Goal: Task Accomplishment & Management: Use online tool/utility

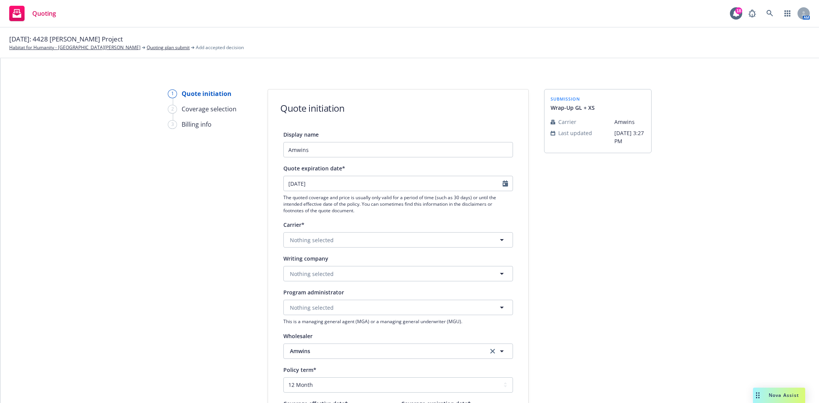
select select "12"
click at [420, 240] on button "Nothing selected" at bounding box center [398, 239] width 230 height 15
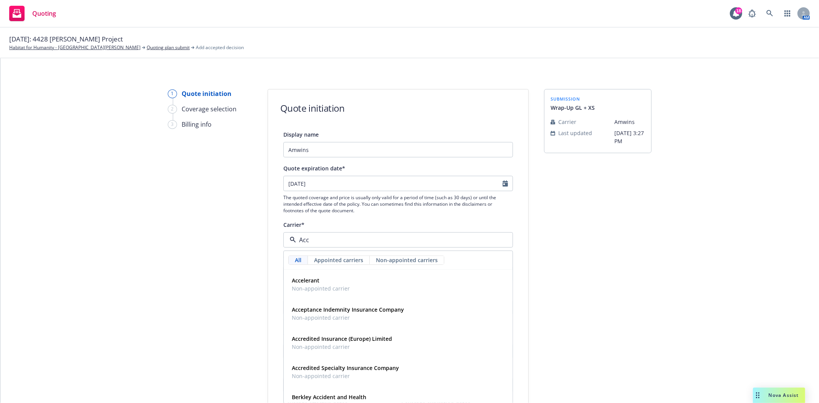
type input "Acce"
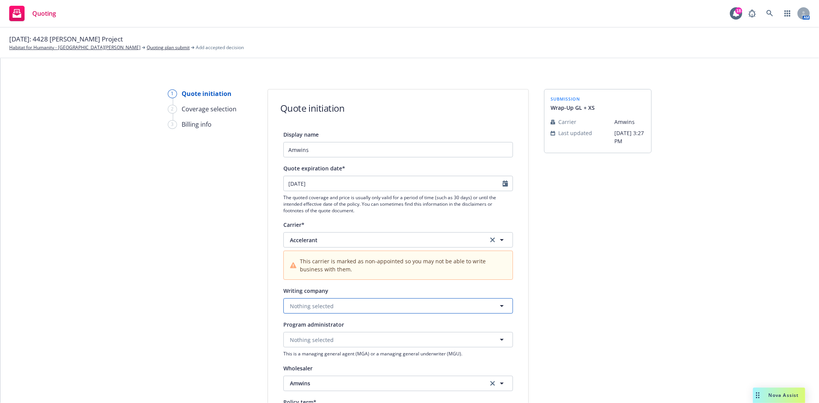
click at [386, 304] on button "Nothing selected" at bounding box center [398, 305] width 230 height 15
click at [359, 365] on span "Domestic - 16890" at bounding box center [345, 365] width 107 height 8
click at [611, 329] on div "submission Wrap-Up GL + XS Carrier Amwins Last updated [DATE] 3:27 PM" at bounding box center [598, 362] width 108 height 547
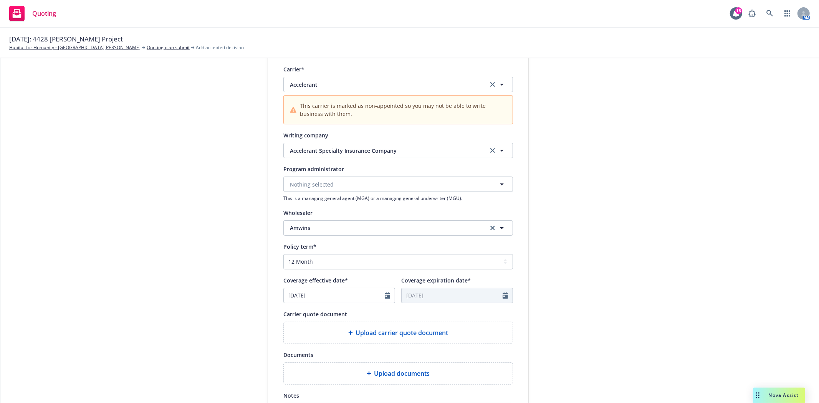
scroll to position [171, 0]
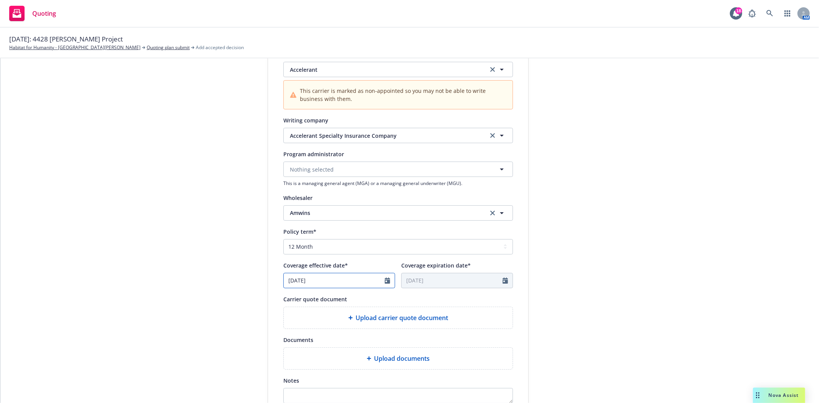
click at [355, 285] on input "[DATE]" at bounding box center [334, 281] width 101 height 15
select select "9"
click at [346, 248] on select "Select policy term 12 Month 6 Month 4 Month 3 Month 2 Month 1 Month 36 Month (3…" at bounding box center [398, 246] width 230 height 15
select select "other"
click at [283, 240] on select "Select policy term 12 Month 6 Month 4 Month 3 Month 2 Month 1 Month 36 Month (3…" at bounding box center [398, 246] width 230 height 15
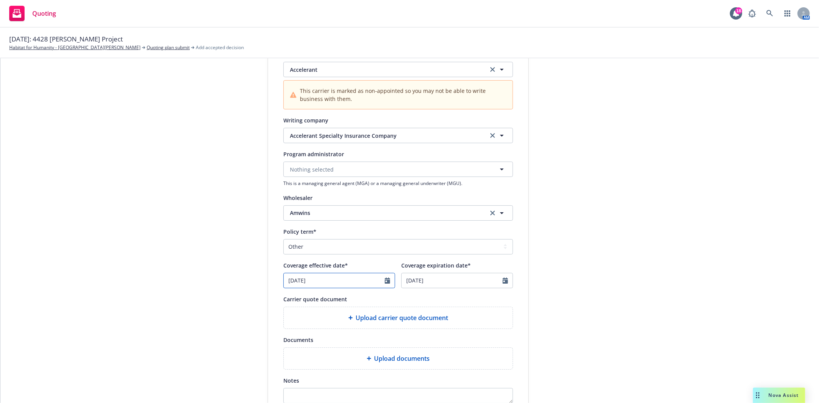
click at [317, 277] on input "[DATE]" at bounding box center [334, 281] width 101 height 15
click at [367, 300] on icon "button" at bounding box center [368, 299] width 5 height 5
select select "10"
click at [332, 324] on span "1" at bounding box center [330, 326] width 11 height 10
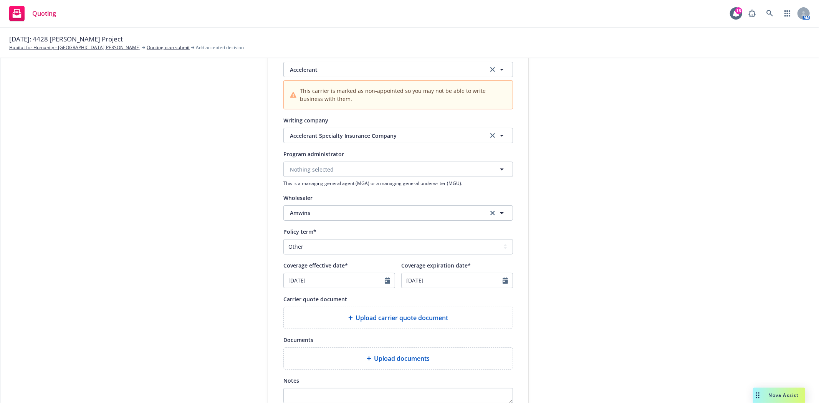
type input "[DATE]"
click at [503, 282] on icon "Calendar" at bounding box center [505, 281] width 5 height 6
select select "9"
click at [473, 298] on input "2027" at bounding box center [467, 299] width 25 height 8
click at [473, 298] on input "2028" at bounding box center [467, 299] width 25 height 8
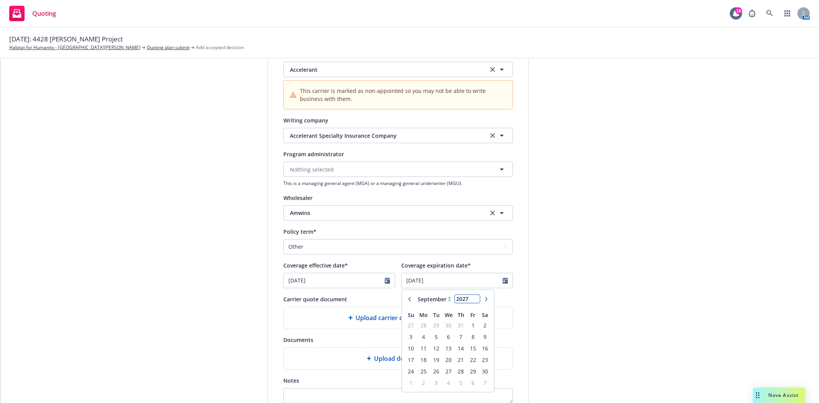
type input "2027"
click at [474, 303] on input "2027" at bounding box center [467, 299] width 25 height 8
click at [448, 298] on icon at bounding box center [449, 299] width 3 height 5
click at [448, 301] on icon at bounding box center [449, 301] width 3 height 2
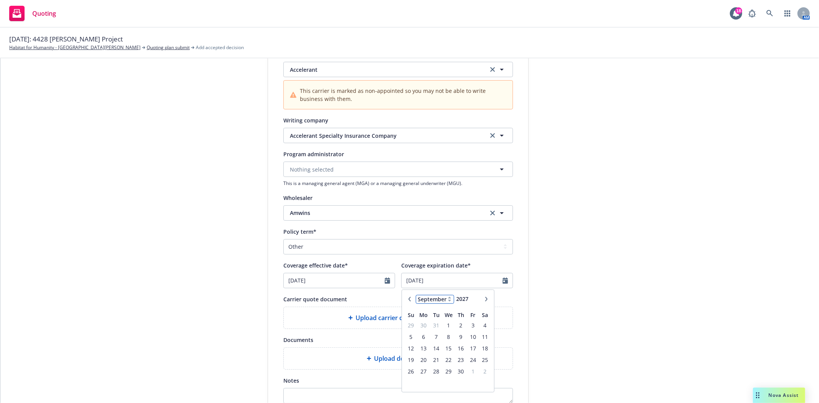
click at [433, 298] on select "January February March April May June July August September October November De…" at bounding box center [435, 299] width 38 height 9
select select "10"
click at [416, 296] on select "January February March April May June July August September October November De…" at bounding box center [435, 299] width 38 height 9
click at [474, 326] on span "1" at bounding box center [473, 326] width 10 height 10
type input "[DATE]"
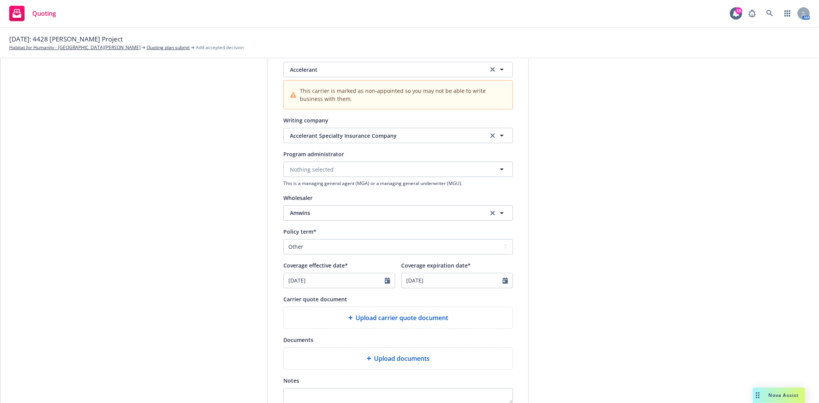
click at [533, 314] on div "1 Quote initiation 2 Coverage selection 3 Billing info Quote initiation Display…" at bounding box center [410, 192] width 801 height 547
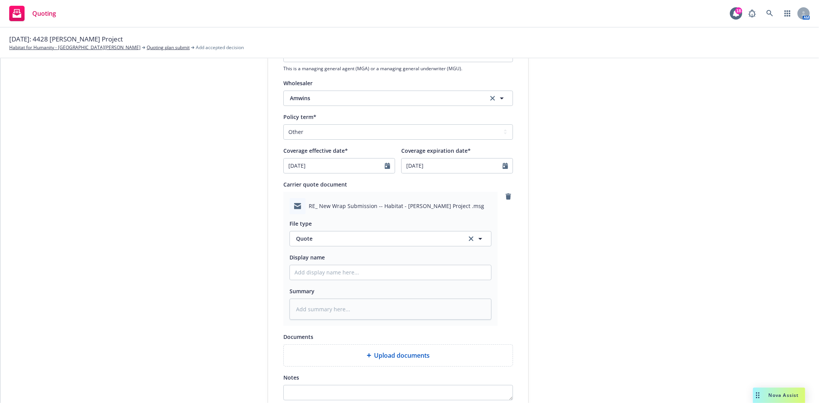
scroll to position [298, 0]
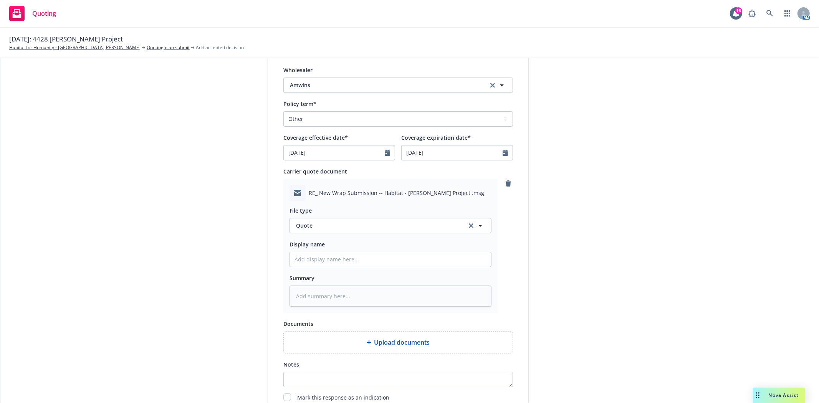
type textarea "x"
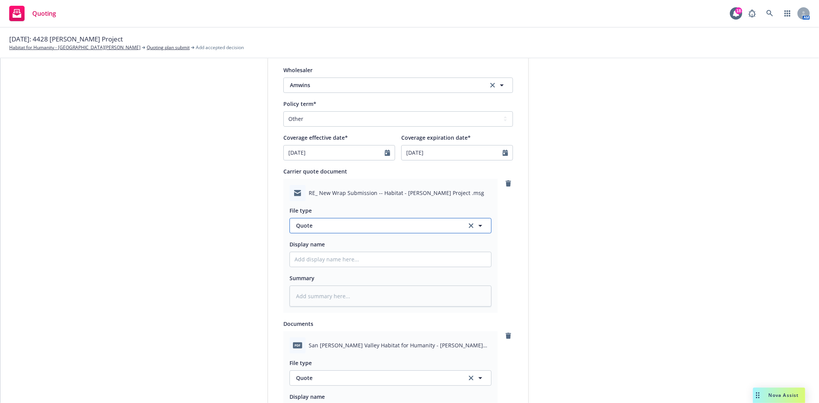
click at [386, 224] on span "Quote" at bounding box center [377, 226] width 162 height 8
type input "em"
type textarea "x"
type input "email"
click at [506, 184] on icon "remove" at bounding box center [508, 184] width 5 height 6
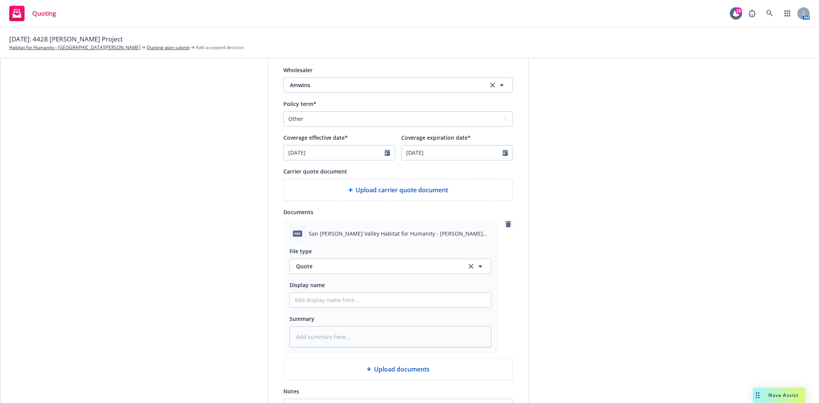
click at [506, 225] on icon "remove" at bounding box center [508, 224] width 5 height 6
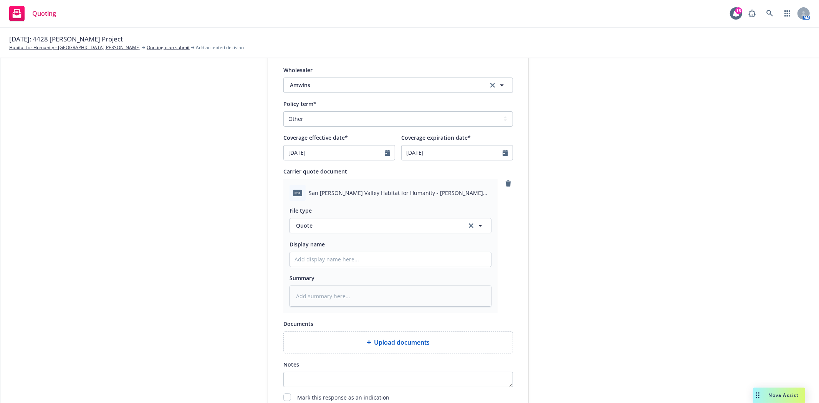
type textarea "x"
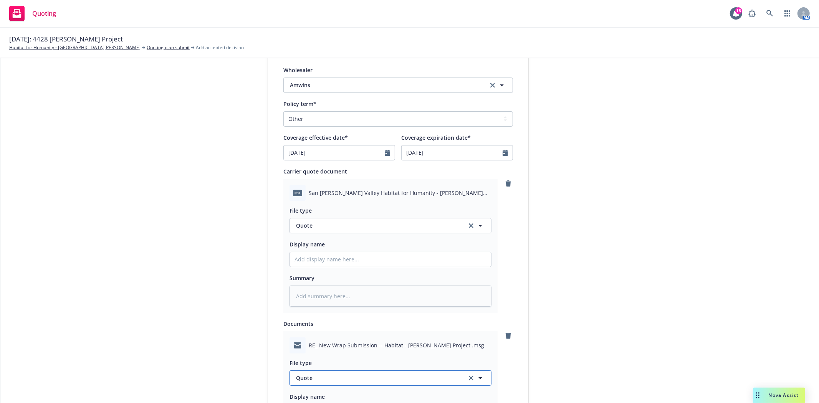
click at [331, 382] on span "Quote" at bounding box center [377, 378] width 162 height 8
type input "email"
click at [317, 362] on div "Email" at bounding box center [391, 356] width 192 height 11
click at [343, 264] on input "Display name" at bounding box center [390, 259] width 201 height 15
click at [299, 258] on input "Display name" at bounding box center [390, 259] width 201 height 15
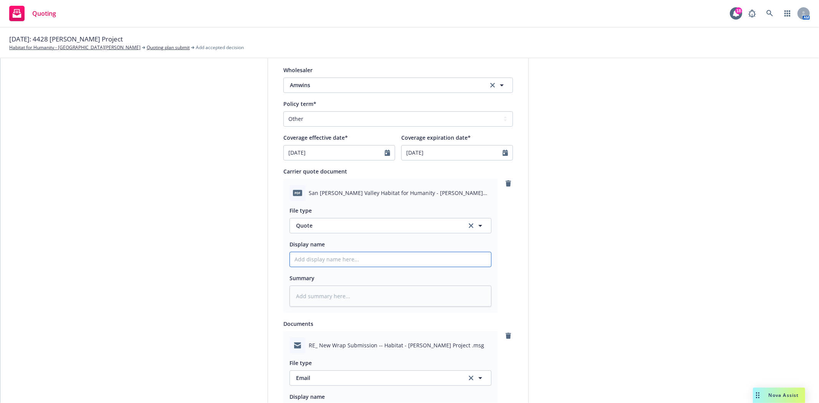
type textarea "x"
type input "$"
type textarea "x"
type input "$5"
type textarea "x"
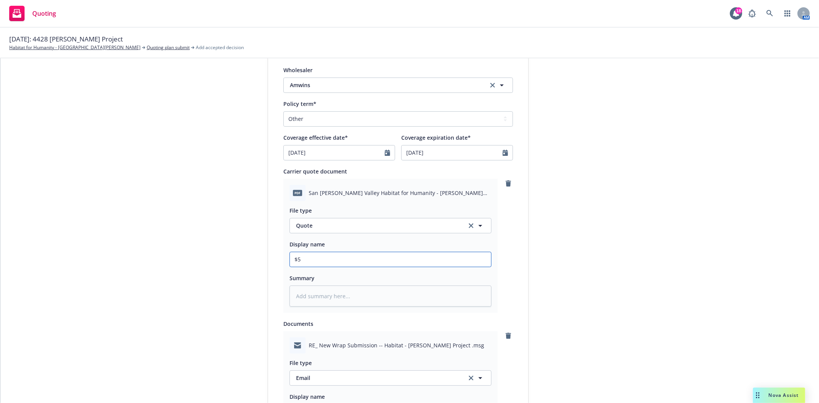
type input "$5M"
type textarea "x"
type input "$5M"
type textarea "x"
type input "$5M W"
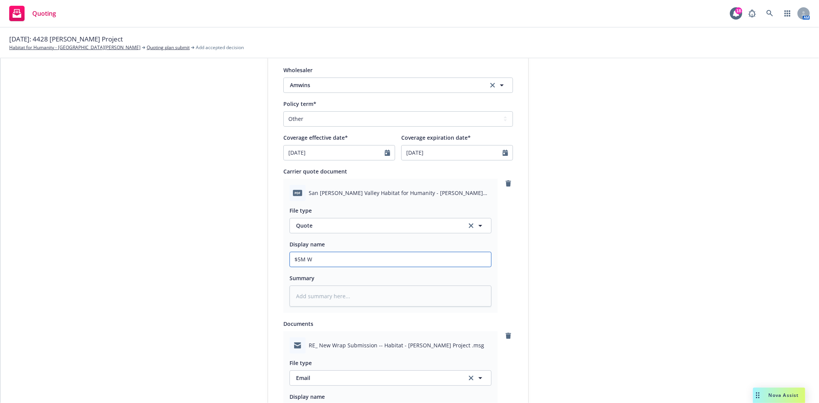
type textarea "x"
type input "$5M Wr"
type textarea "x"
type input "$5M Wra"
type textarea "x"
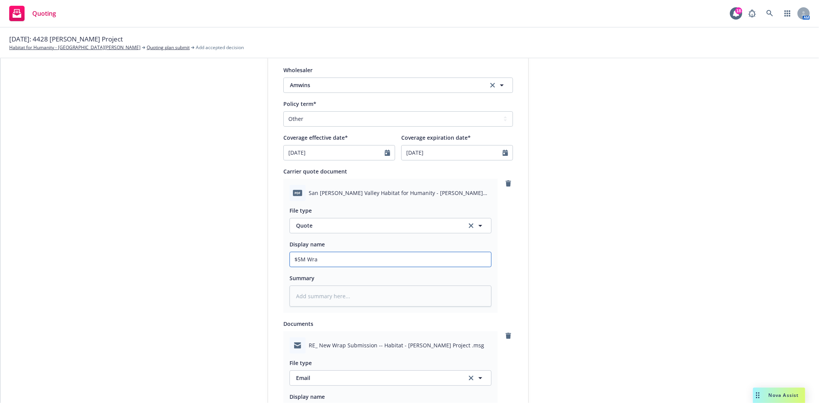
type input "$5M Wrap"
type textarea "x"
type input "$5M Wrap-"
type textarea "x"
type input "$5M Wrap-U"
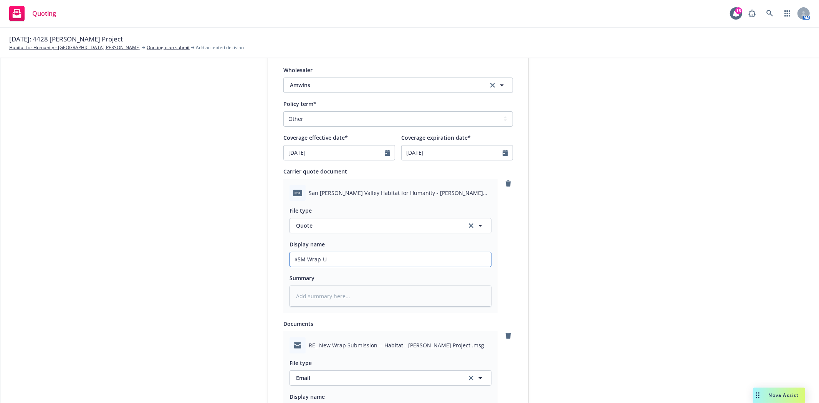
type textarea "x"
type input "$5M Wrap-Up"
type textarea "x"
type input "$5M Wrap-Up"
type textarea "x"
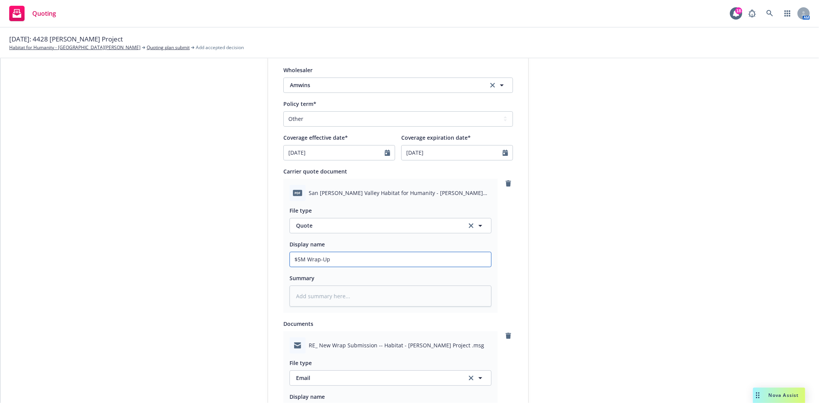
type input "$5M Wrap-Up G"
type textarea "x"
type input "$5M Wrap-Up GL"
type textarea "x"
type input "$5M Wrap-Up GL"
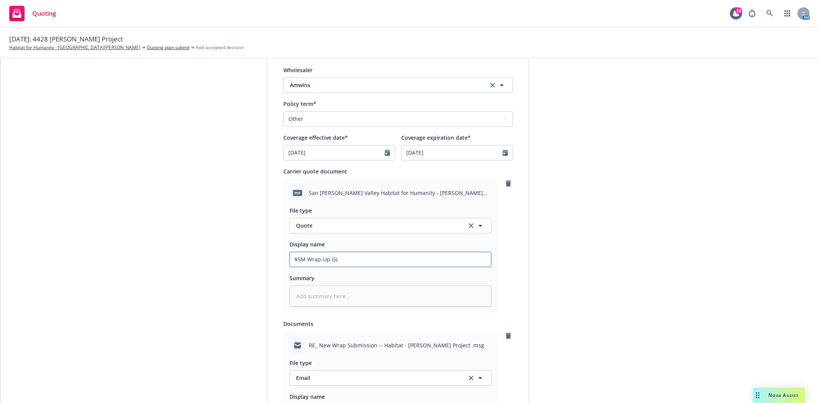
type textarea "x"
type input "$5M Wrap-Up GL q"
type textarea "x"
type input "$5M Wrap-Up [PERSON_NAME]"
type textarea "x"
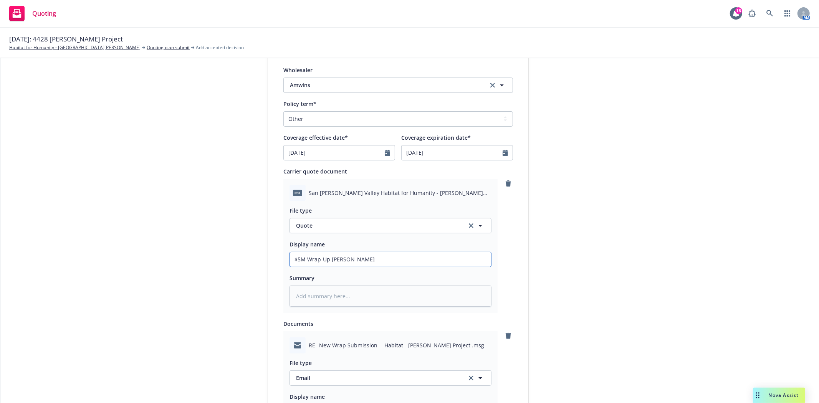
type input "$5M Wrap-Up GL quo"
type textarea "x"
type input "$5M Wrap-Up GL quot"
type textarea "x"
type input "$5M Wrap-Up GL quote"
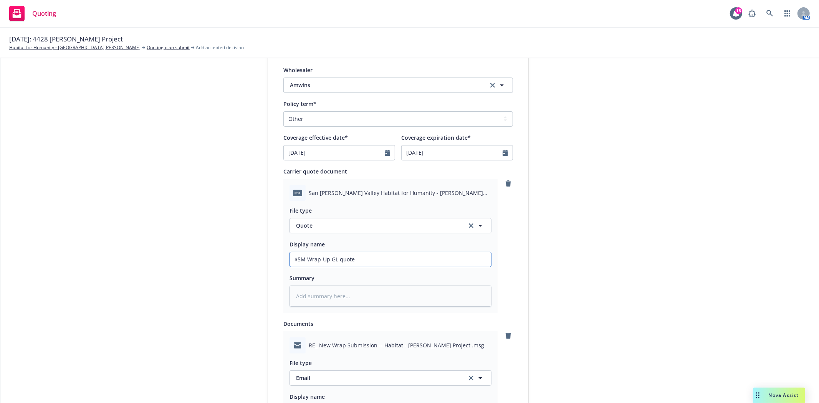
type textarea "x"
type input "A$5M Wrap-Up GL quote"
type textarea "x"
type input "Ac$5M Wrap-Up GL quote"
type textarea "x"
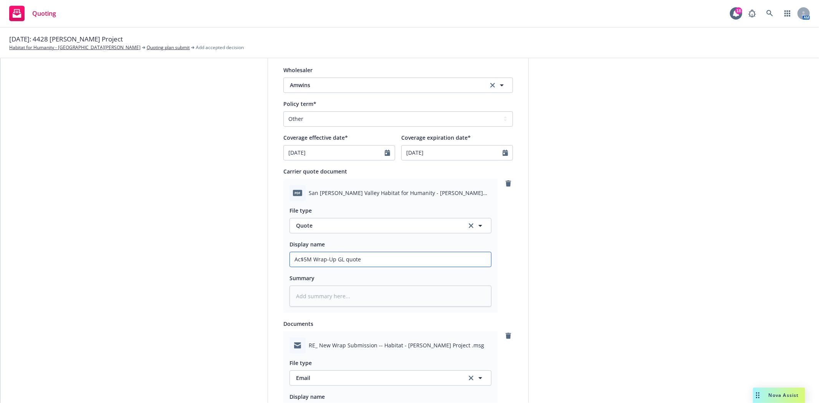
type input "Acc$5M Wrap-Up GL quote"
type textarea "x"
type input "Acce$5M Wrap-Up GL quote"
type textarea "x"
type input "Accel$5M Wrap-Up GL quote"
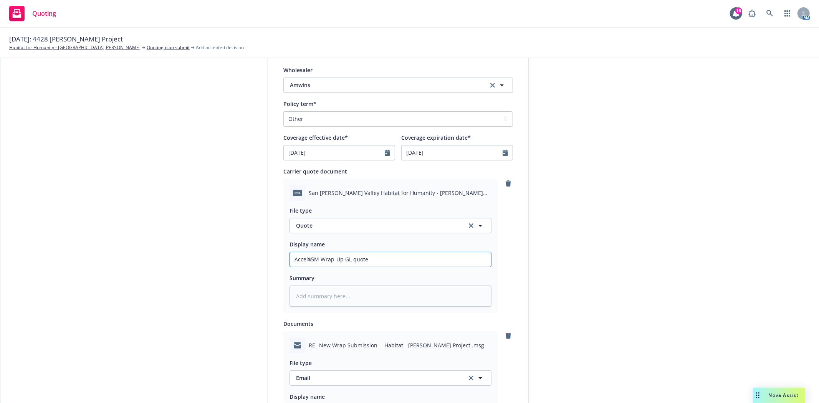
type textarea "x"
type input "Accele$5M Wrap-Up GL quote"
type textarea "x"
type input "Acceler$5M Wrap-Up GL quote"
type textarea "x"
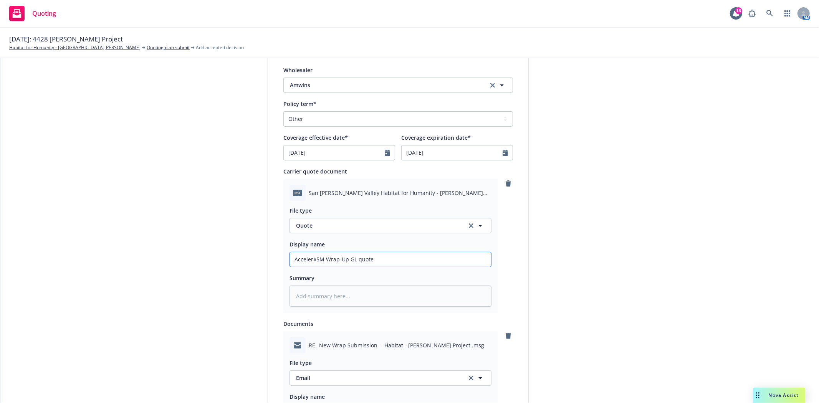
type input "Accelera$5M Wrap-Up GL quote"
type textarea "x"
type input "Acceleran$5M Wrap-Up GL quote"
type textarea "x"
type input "Accelerant$5M Wrap-Up GL quote"
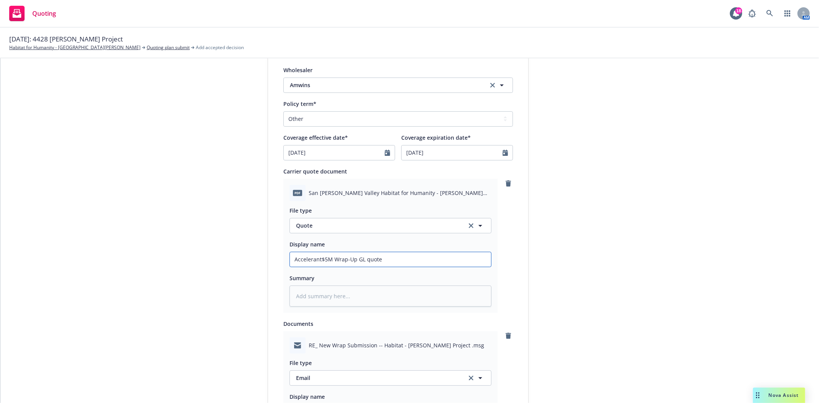
type textarea "x"
type input "Accelerant $5M Wrap-Up GL quote"
type textarea "x"
type input "Accelerant -$5M Wrap-Up GL quote"
type textarea "x"
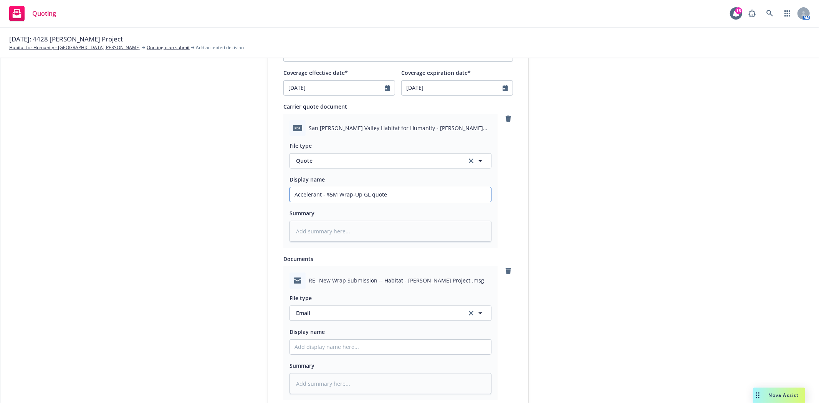
scroll to position [384, 0]
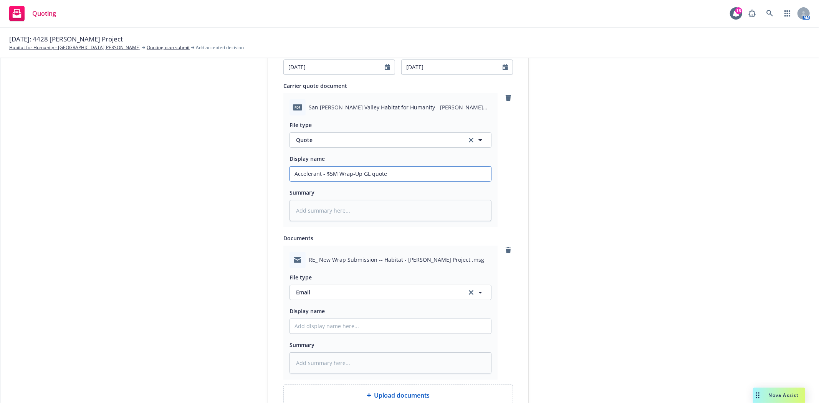
type input "Accelerant - $5M Wrap-Up GL quote"
click at [364, 330] on input "Display name" at bounding box center [390, 326] width 201 height 15
type textarea "x"
type input "f"
type textarea "x"
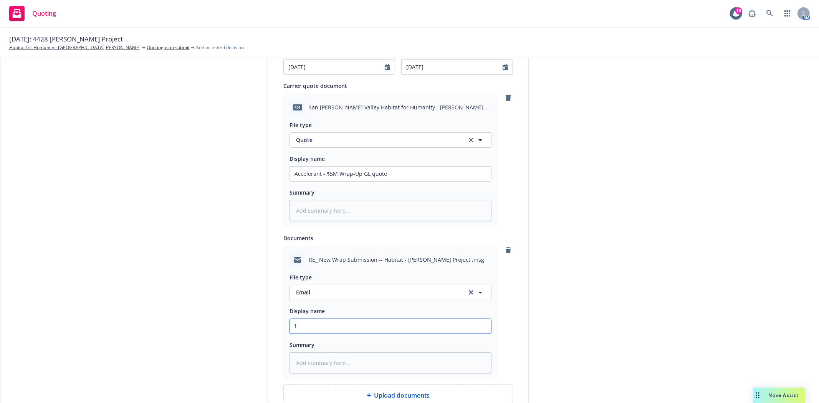
type input "f/"
type textarea "x"
type input "f/R"
type textarea "x"
type input "f/Ry"
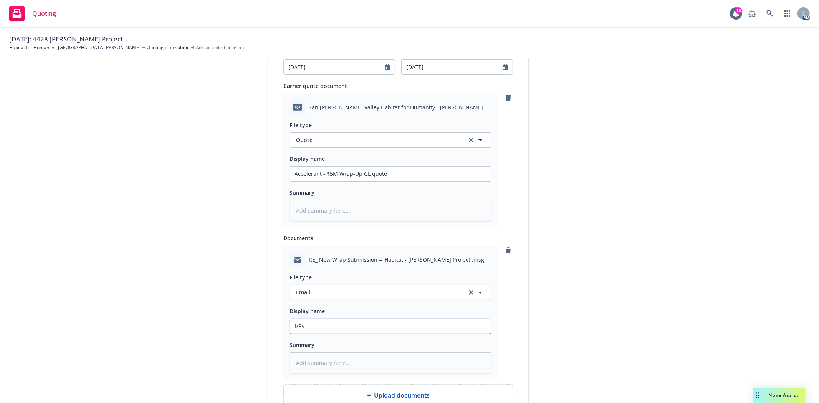
type textarea "x"
type input "f/Rya"
type textarea "x"
type input "f/[PERSON_NAME]"
type textarea "x"
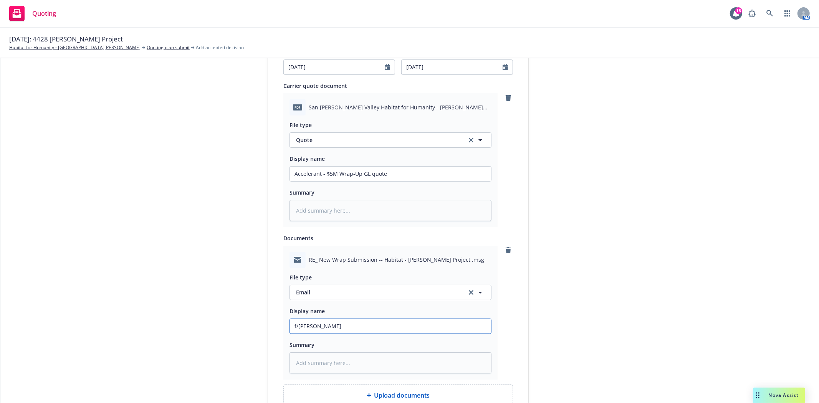
type input "f/[PERSON_NAME]"
type textarea "x"
type input "f/[PERSON_NAME] @"
type textarea "x"
type input "f/[PERSON_NAME] @"
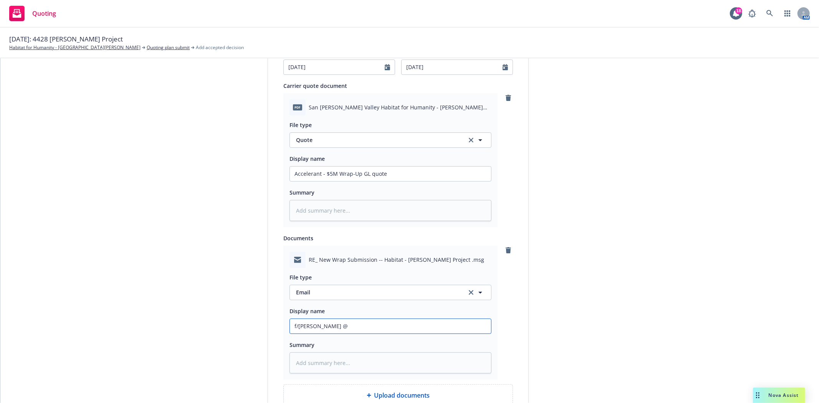
type textarea "x"
type input "f/[PERSON_NAME] @ A"
type textarea "x"
type input "f/[PERSON_NAME] @ Am"
type textarea "x"
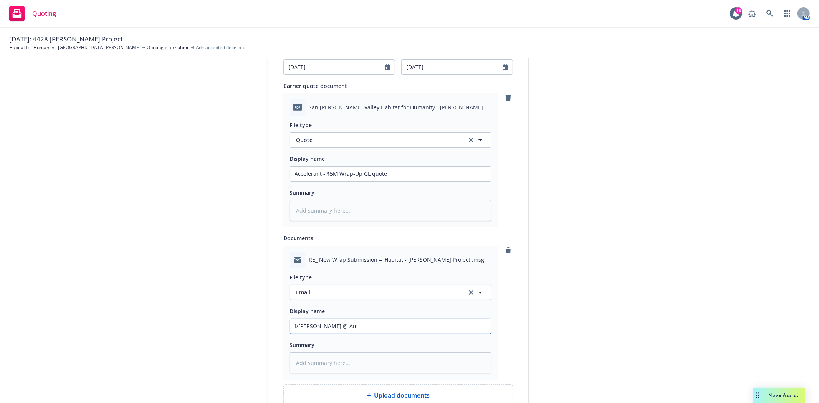
type input "f/[PERSON_NAME] @ AmW"
type textarea "x"
type input "f/[PERSON_NAME] @ AmWi"
type textarea "x"
type input "f/[PERSON_NAME] @ AmWin"
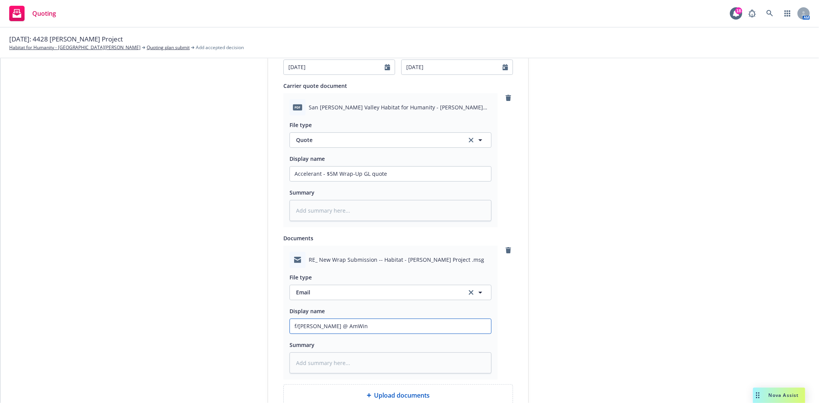
type textarea "x"
type input "f/[PERSON_NAME] @ AmWins"
type textarea "x"
type input "f/[PERSON_NAME] @ AmWins"
type textarea "x"
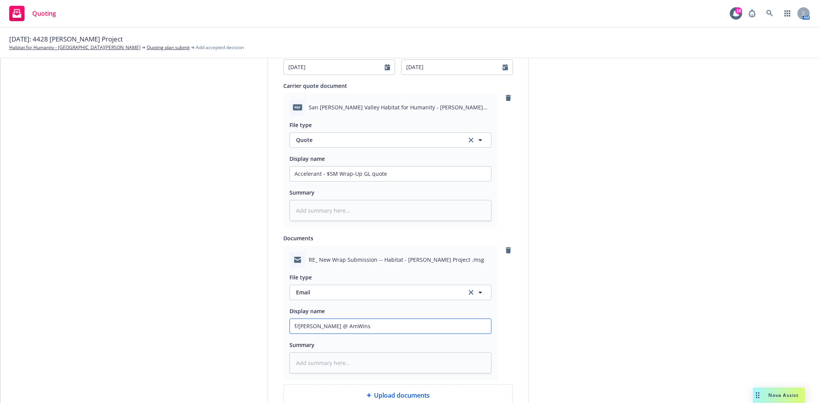
type input "f/[PERSON_NAME] @ AmWins t"
type textarea "x"
type input "f/[PERSON_NAME] @ AmWins tr"
type textarea "x"
type input "f/[PERSON_NAME] @ AmWins tra"
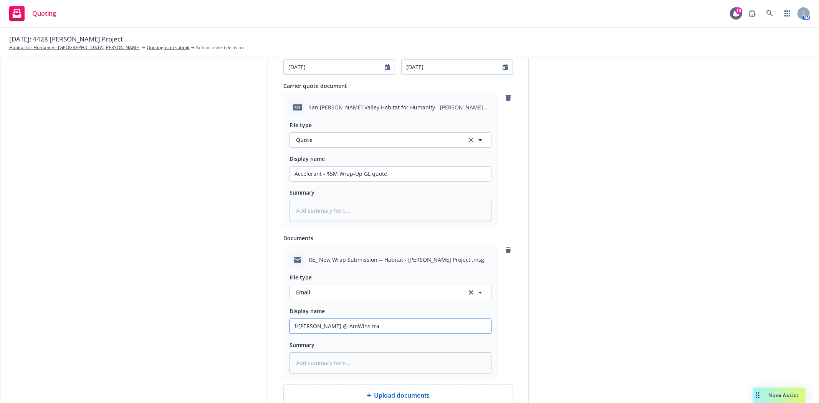
type textarea "x"
type input "f/[PERSON_NAME] @ AmWins [PERSON_NAME]"
type textarea "x"
type input "f/[PERSON_NAME] @ AmWins trans"
type textarea "x"
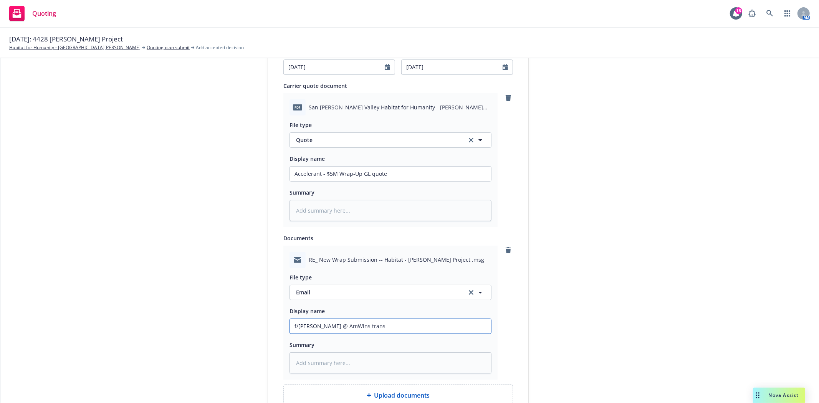
type input "f/[PERSON_NAME] @ AmWins transm"
type textarea "x"
type input "f/[PERSON_NAME] @ AmWins transmi"
type textarea "x"
type input "f/[PERSON_NAME] @ AmWins transmit"
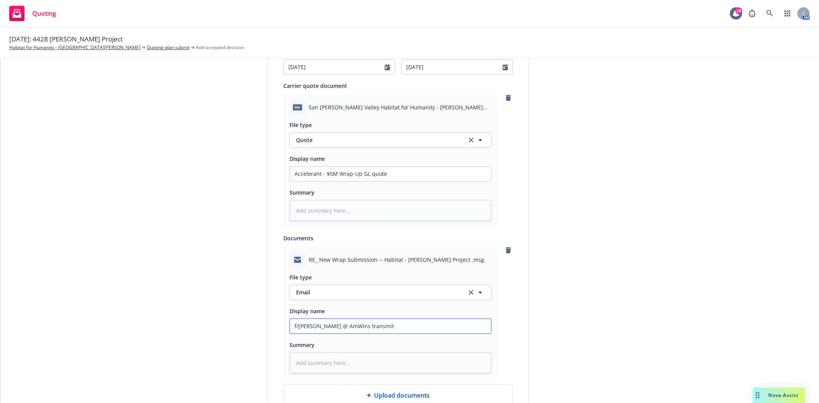
type textarea "x"
type input "f/[PERSON_NAME] @ AmWins transmitt"
type textarea "x"
type input "f/[PERSON_NAME] @ AmWins transmitti"
type textarea "x"
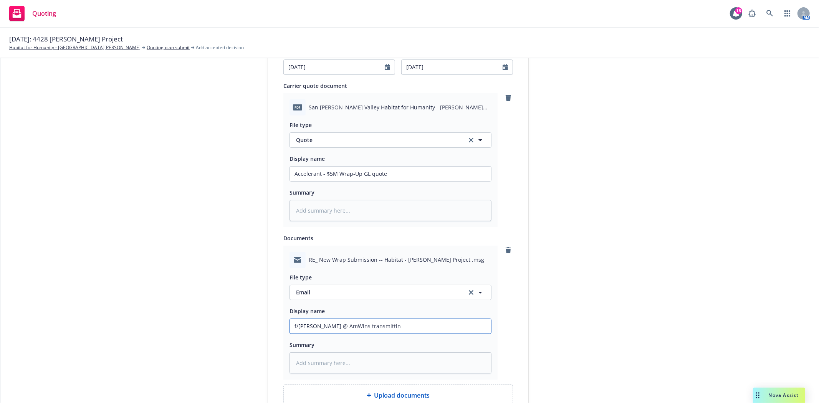
type input "f/[PERSON_NAME] @ AmWins transmitting"
type textarea "x"
type input "f/[PERSON_NAME] @ AmWins transmitting"
type textarea "x"
type input "f/[PERSON_NAME] @ AmWins transmitting A"
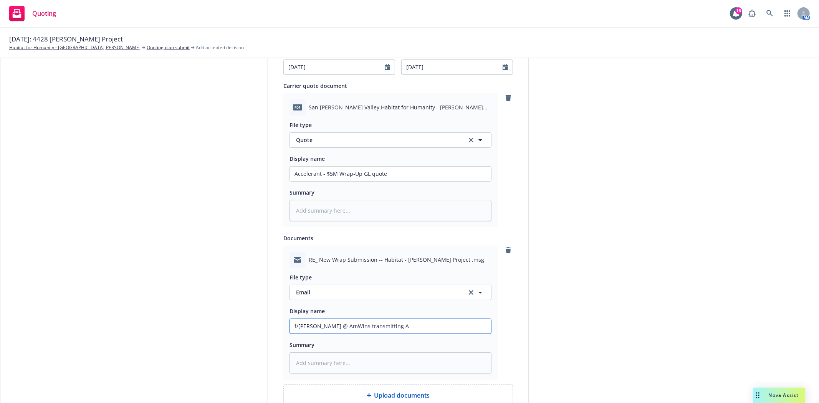
type textarea "x"
type input "f/[PERSON_NAME] @ AmWins transmitting Ac"
type textarea "x"
type input "f/[PERSON_NAME] @ AmWins transmitting Acc"
type textarea "x"
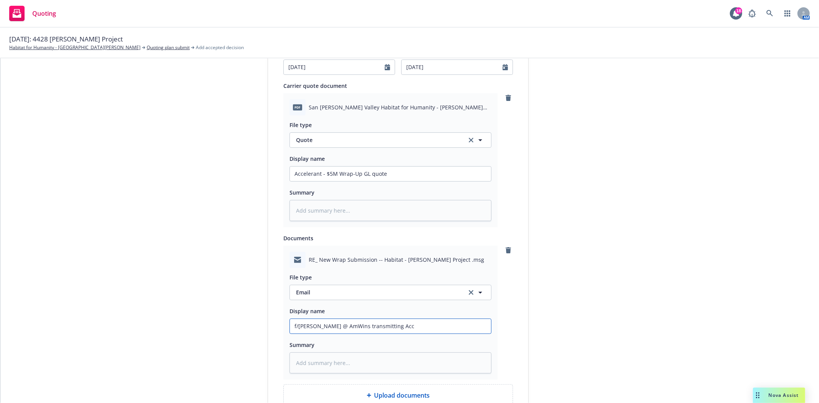
type input "f/[PERSON_NAME] @ AmWins transmitting Acce"
type textarea "x"
type input "f/[PERSON_NAME] @ AmWins transmitting Accel"
type textarea "x"
type input "f/[PERSON_NAME] @ AmWins transmitting Accell"
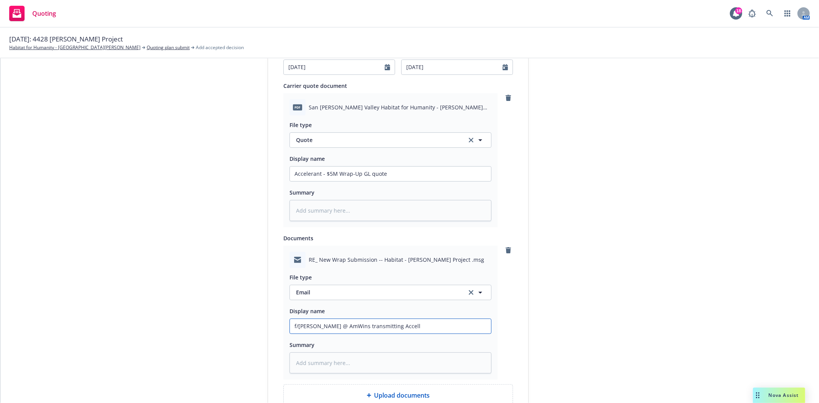
type textarea "x"
type input "f/[PERSON_NAME] @ AmWins transmitting Accel"
type textarea "x"
type input "f/[PERSON_NAME] @ AmWins transmitting Accele"
type textarea "x"
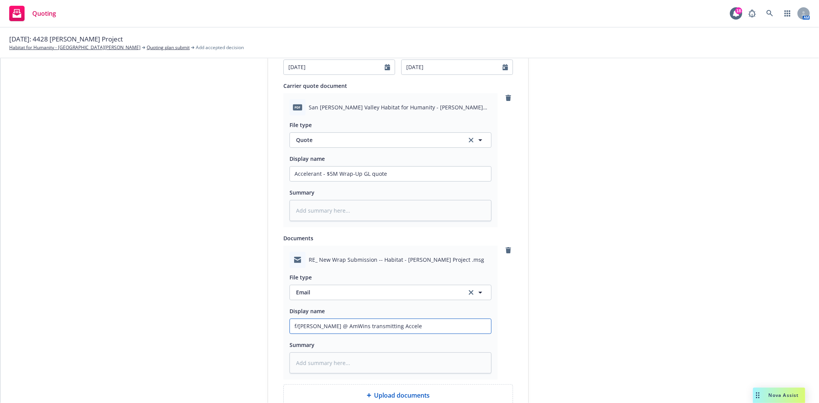
type input "f/[PERSON_NAME] @ AmWins transmitting Acceler"
type textarea "x"
type input "f/[PERSON_NAME] @ AmWins transmitting Accelera"
type textarea "x"
type input "f/[PERSON_NAME] @ AmWins transmitting Acceleran"
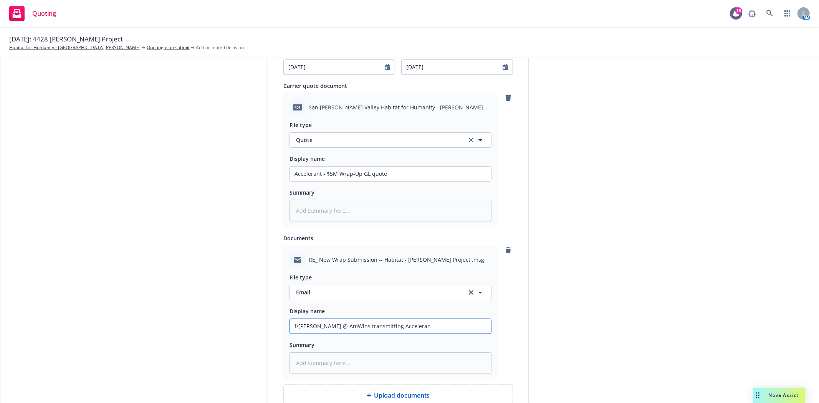
type textarea "x"
type input "f/[PERSON_NAME] @ AmWins transmitting Accelerant"
type textarea "x"
type input "f/[PERSON_NAME] @ AmWins transmitting Accelerant"
type textarea "x"
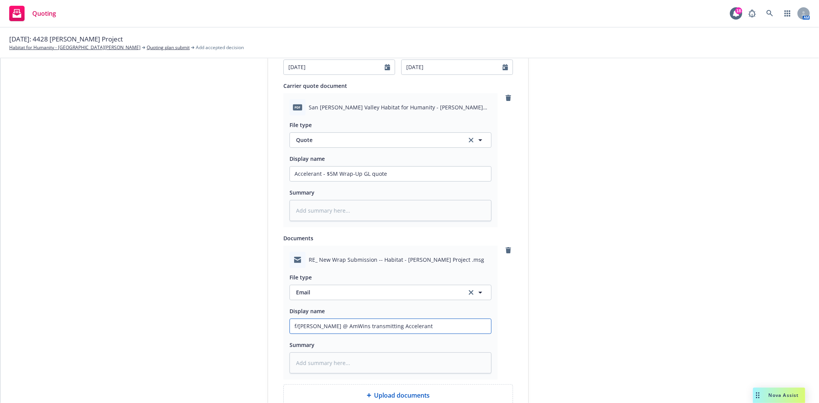
type input "f/[PERSON_NAME] @ AmWins transmitting Accelerant G"
type textarea "x"
type input "f/[PERSON_NAME] @ AmWins transmitting Accelerant GL"
type textarea "x"
type input "f/[PERSON_NAME] @ AmWins transmitting Accelerant GL"
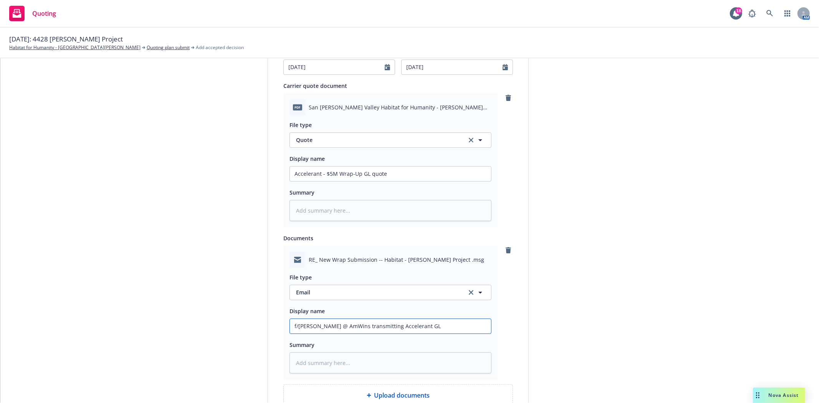
type textarea "x"
type input "f/[PERSON_NAME] @ AmWins transmitting Accelerant GL W"
type textarea "x"
type input "f/[PERSON_NAME] @ AmWins transmitting Accelerant GL Wr"
type textarea "x"
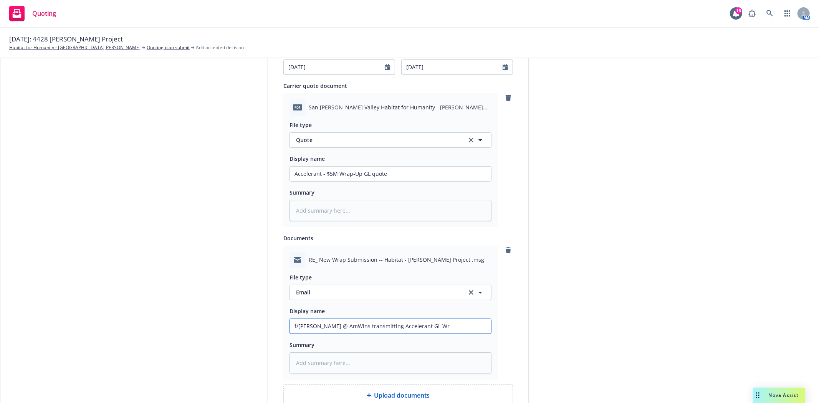
type input "f/[PERSON_NAME] @ AmWins transmitting Accelerant GL Wra"
type textarea "x"
type input "f/[PERSON_NAME] @ AmWins transmitting Accelerant GL Wrap"
type textarea "x"
type input "f/[PERSON_NAME] @ AmWins transmitting Accelerant GL Wrap"
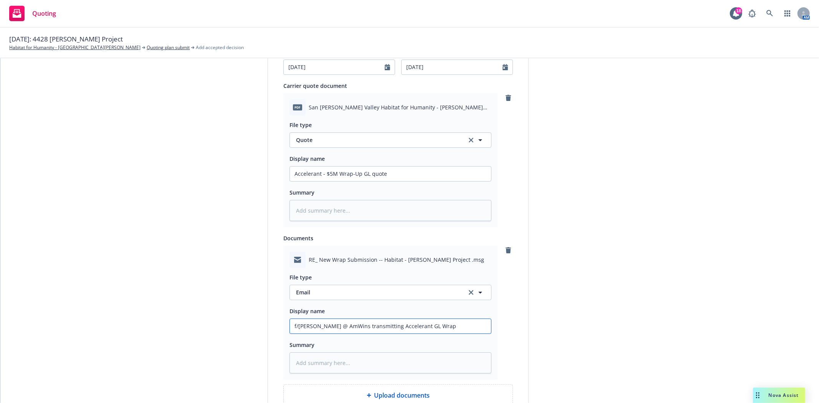
type textarea "x"
type input "f/[PERSON_NAME] @ AmWins transmitting Accelerant GL Wrap o"
type textarea "x"
type input "f/[PERSON_NAME] @ AmWins transmitting Accelerant GL Wrap op"
type textarea "x"
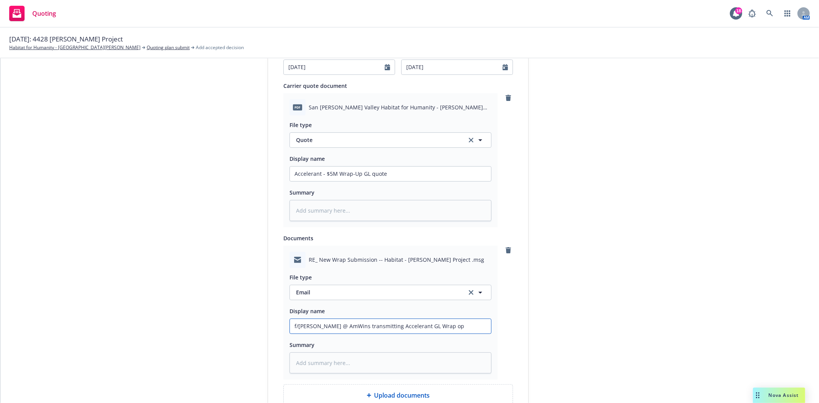
type input "f/[PERSON_NAME] @ AmWins transmitting Accelerant GL Wrap opt"
type textarea "x"
type input "f/[PERSON_NAME] @ AmWins transmitting Accelerant GL Wrap opti"
type textarea "x"
type input "f/[PERSON_NAME] @ AmWins transmitting Accelerant GL Wrap optio"
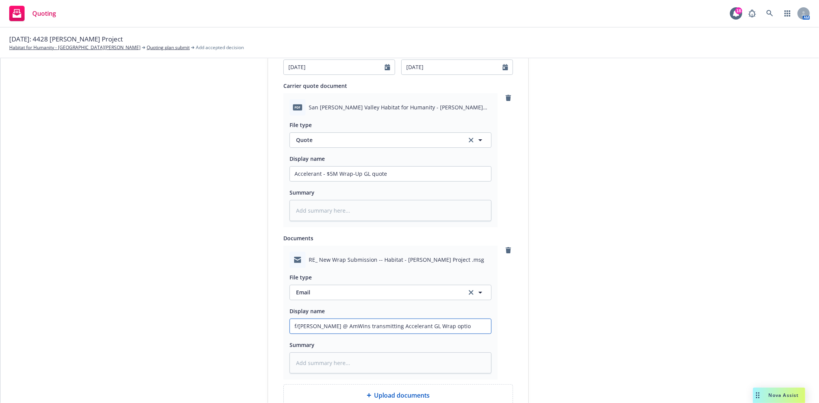
type textarea "x"
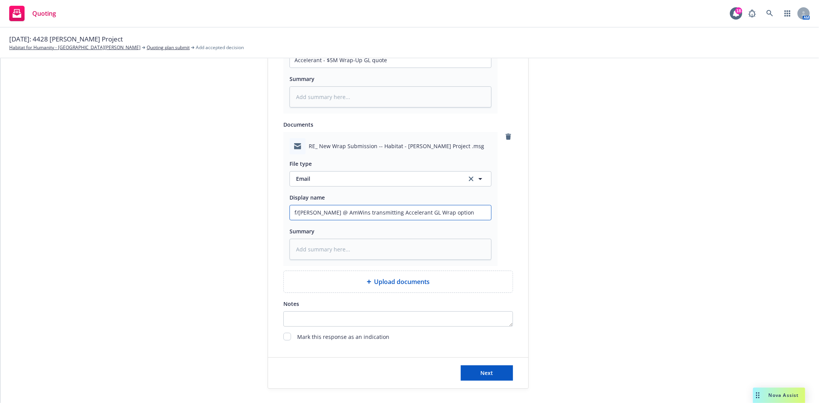
scroll to position [535, 0]
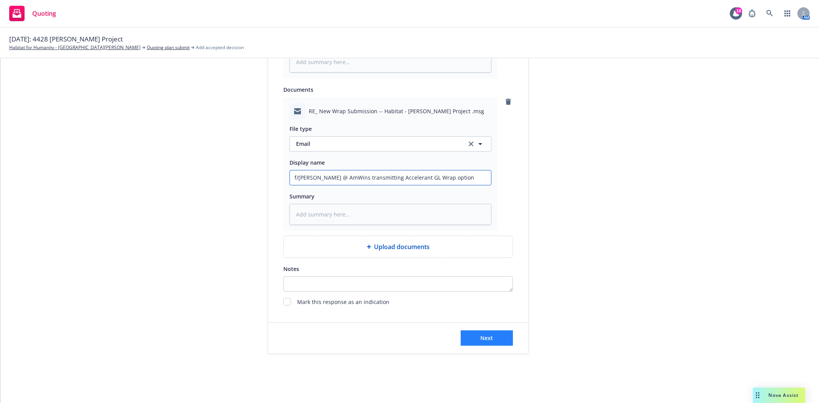
type input "f/[PERSON_NAME] @ AmWins transmitting Accelerant GL Wrap option"
click at [481, 340] on span "Next" at bounding box center [487, 338] width 13 height 7
type textarea "x"
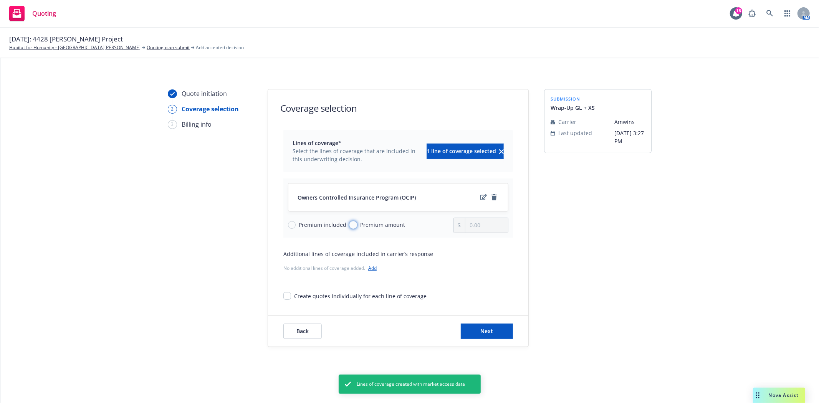
click at [351, 224] on input "Premium amount" at bounding box center [354, 225] width 8 height 8
radio input "true"
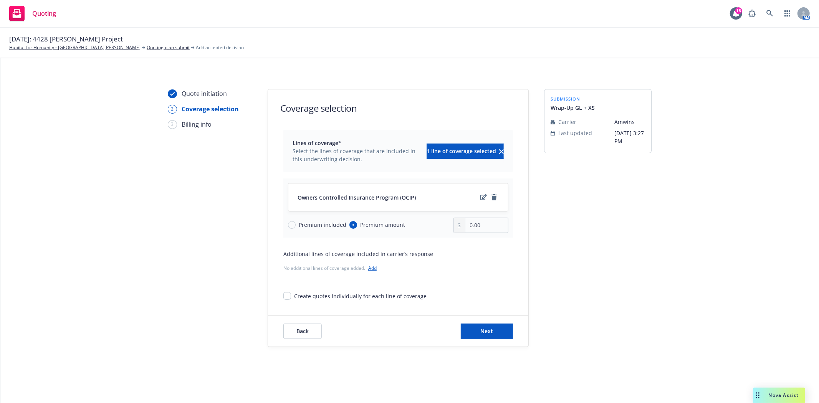
click at [508, 226] on div "0.00" at bounding box center [481, 225] width 55 height 15
click at [496, 227] on input "0.00" at bounding box center [487, 225] width 43 height 15
type input "300,000.00"
click at [471, 333] on button "Next" at bounding box center [487, 331] width 52 height 15
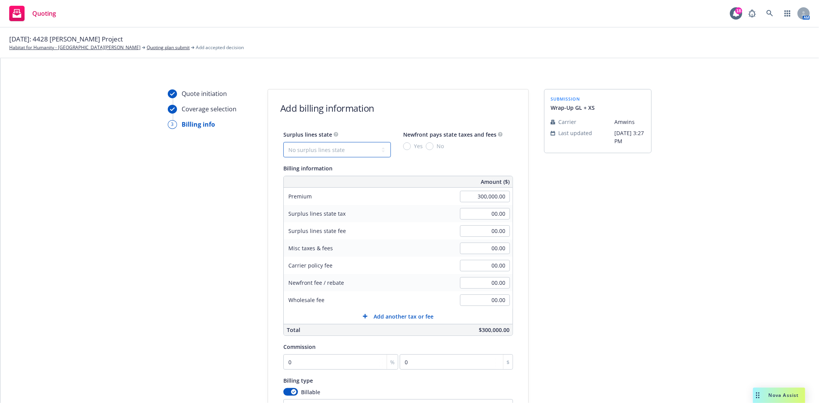
click at [373, 150] on select "No surplus lines state [US_STATE] [US_STATE] [US_STATE] [US_STATE] [US_STATE] […" at bounding box center [337, 149] width 108 height 15
select select "CA"
click at [283, 142] on select "No surplus lines state [US_STATE] [US_STATE] [US_STATE] [US_STATE] [US_STATE] […" at bounding box center [337, 149] width 108 height 15
type input "9,000.00"
type input "540.00"
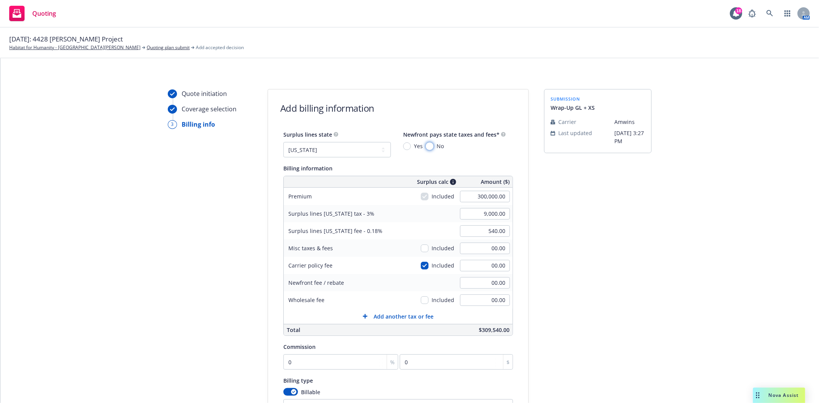
click at [426, 149] on input "No" at bounding box center [430, 147] width 8 height 8
click at [421, 264] on input "checkbox" at bounding box center [425, 266] width 8 height 8
click at [492, 264] on input "00.00" at bounding box center [485, 266] width 50 height 12
click at [492, 266] on input "3,000.00" at bounding box center [485, 266] width 50 height 12
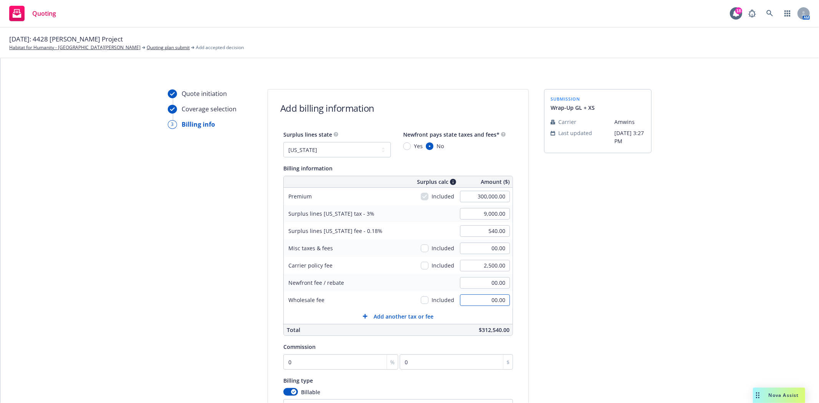
click at [482, 297] on input "00.00" at bounding box center [485, 301] width 50 height 12
click at [422, 266] on input "checkbox" at bounding box center [425, 266] width 8 height 8
click at [491, 305] on input "00.00" at bounding box center [485, 301] width 50 height 12
drag, startPoint x: 485, startPoint y: 303, endPoint x: 518, endPoint y: 304, distance: 33.1
click at [518, 304] on div "Surplus lines state No surplus lines state [US_STATE] [US_STATE] [US_STATE] [US…" at bounding box center [398, 282] width 260 height 305
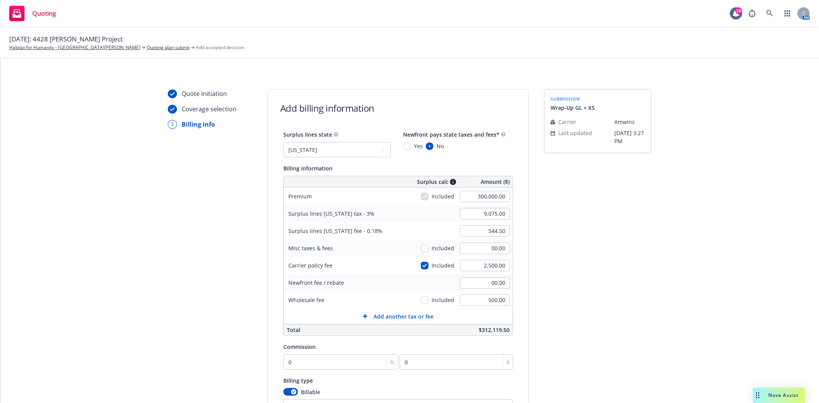
click at [557, 312] on div "submission Wrap-Up GL + XS Carrier Amwins Last updated [DATE] 3:27 PM" at bounding box center [598, 285] width 108 height 393
click at [292, 365] on input "0" at bounding box center [340, 362] width 115 height 15
click at [625, 340] on div "submission Wrap-Up GL + XS Carrier Amwins Last updated [DATE] 3:27 PM" at bounding box center [598, 285] width 108 height 393
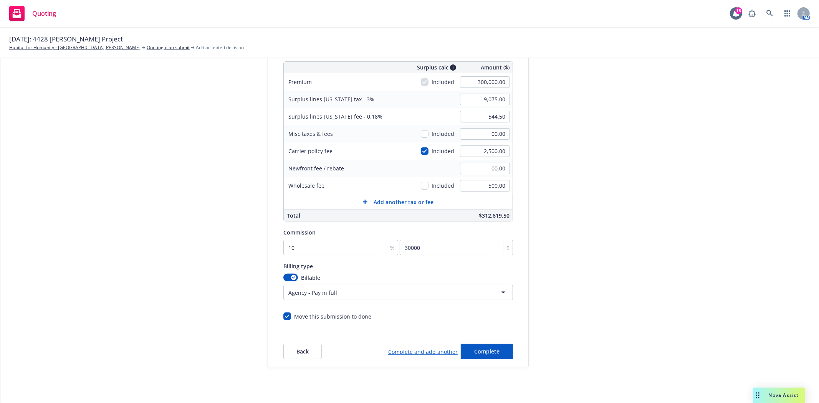
scroll to position [128, 0]
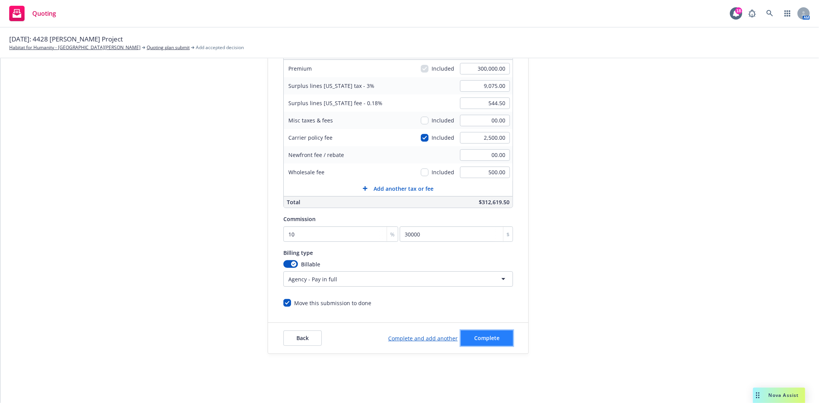
click at [497, 334] on button "Complete" at bounding box center [487, 338] width 52 height 15
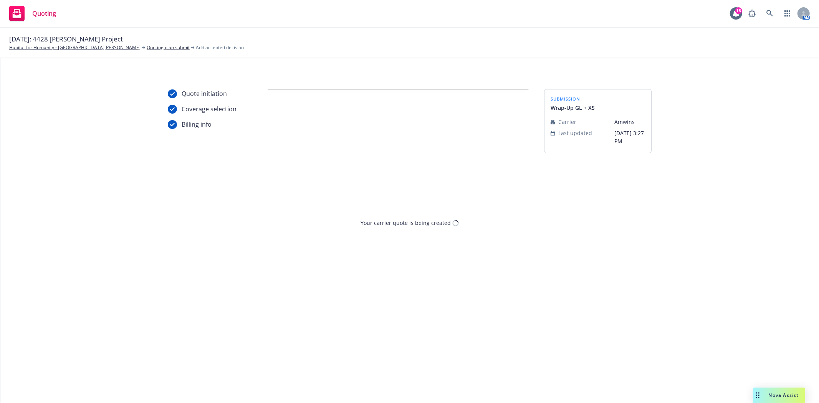
scroll to position [0, 0]
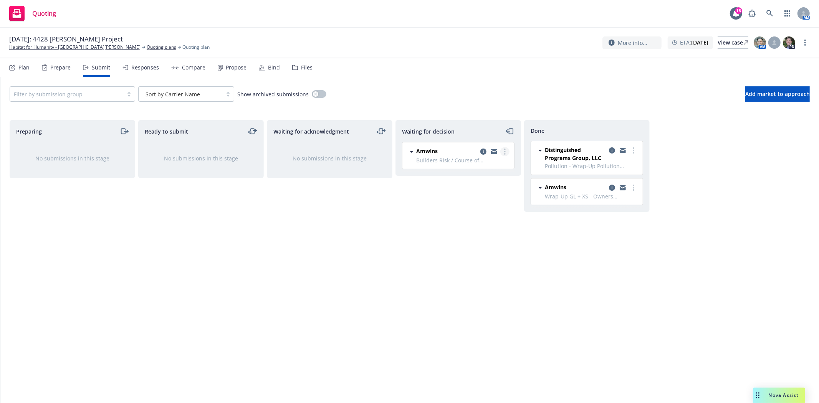
click at [504, 151] on icon "more" at bounding box center [505, 152] width 2 height 6
click at [466, 200] on span "Add accepted decision" at bounding box center [470, 198] width 77 height 7
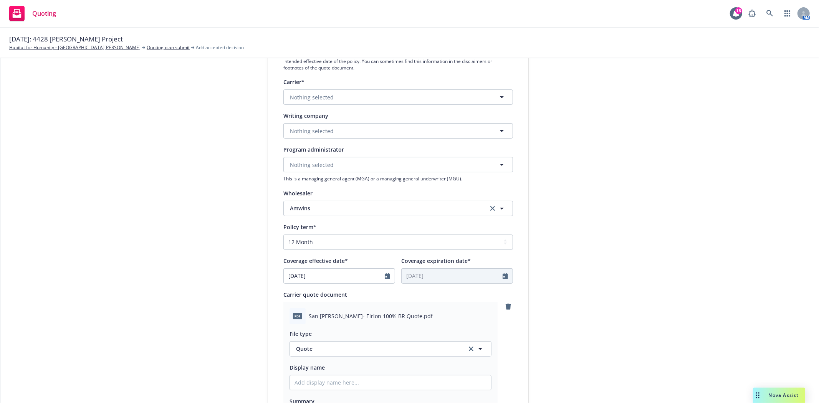
scroll to position [128, 0]
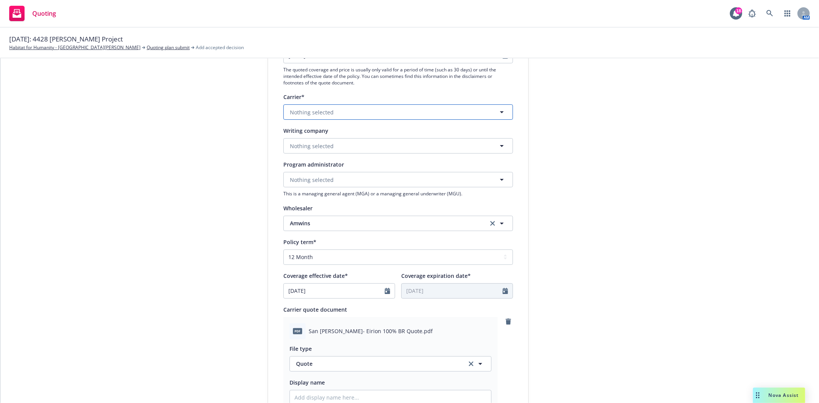
click at [329, 114] on span "Nothing selected" at bounding box center [312, 112] width 44 height 8
click at [325, 149] on span "Nothing selected" at bounding box center [312, 146] width 44 height 8
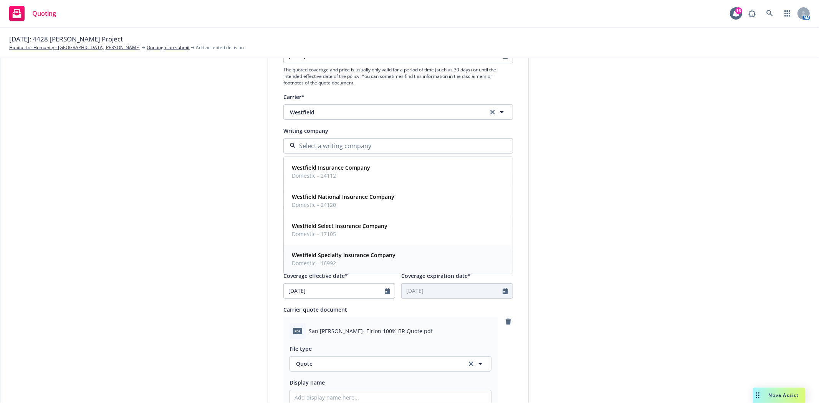
click at [324, 260] on span "Domestic - 16992" at bounding box center [344, 263] width 104 height 8
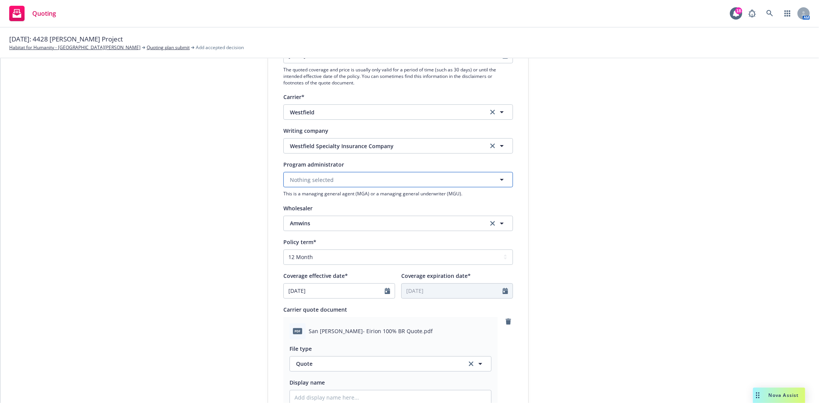
click at [325, 182] on span "Nothing selected" at bounding box center [312, 180] width 44 height 8
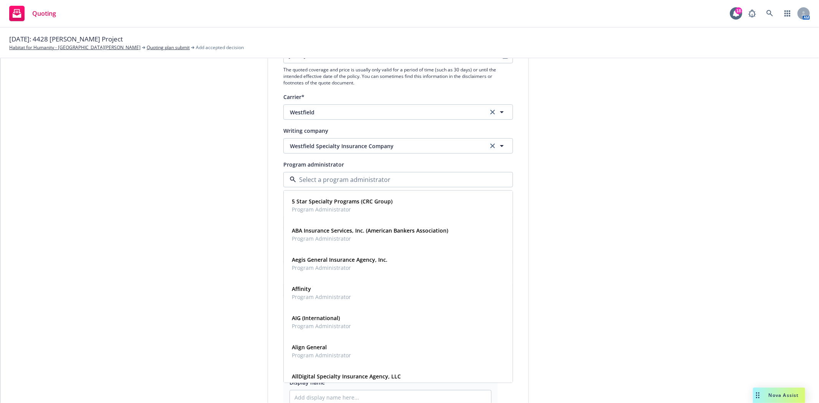
click at [624, 163] on div "submission Carrier [PERSON_NAME] Last updated [DATE] 3:27 PM" at bounding box center [598, 344] width 108 height 766
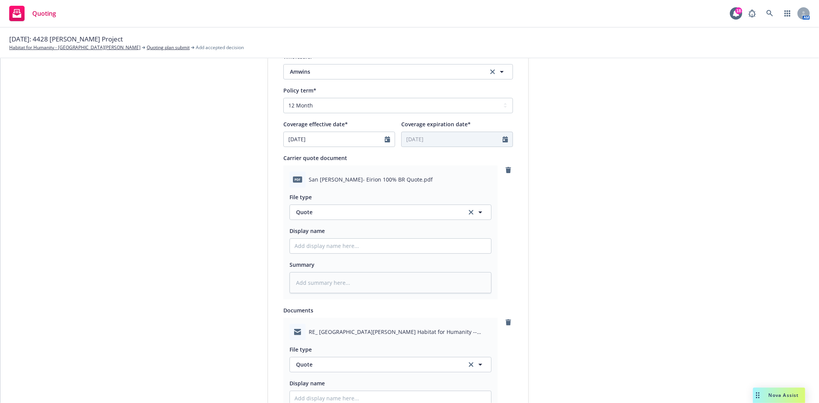
scroll to position [289, 0]
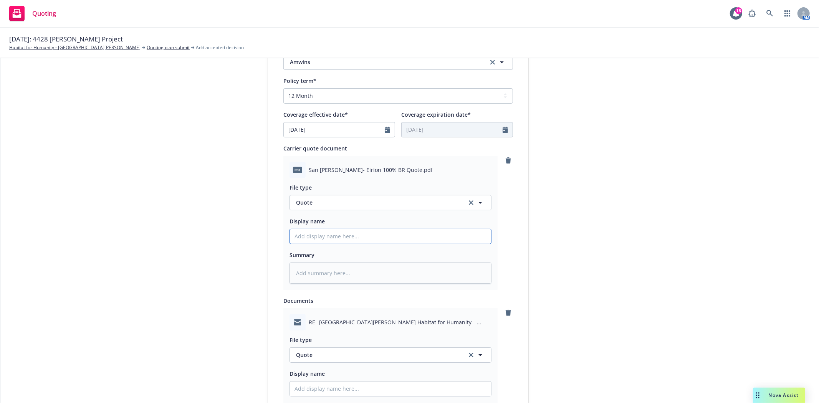
click at [346, 237] on input "Display name" at bounding box center [390, 236] width 201 height 15
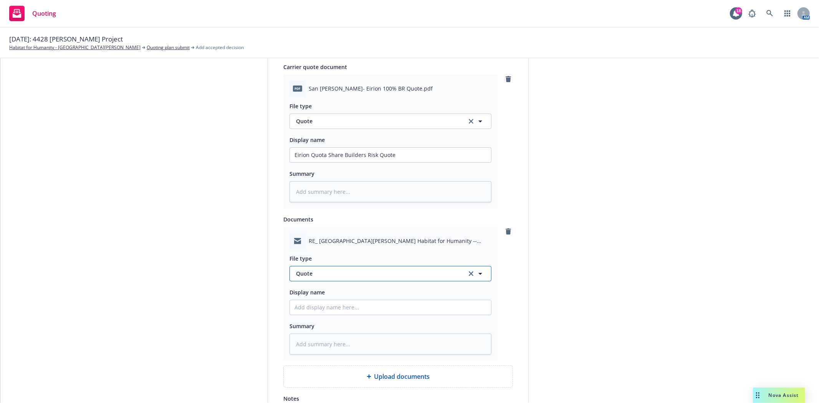
scroll to position [417, 0]
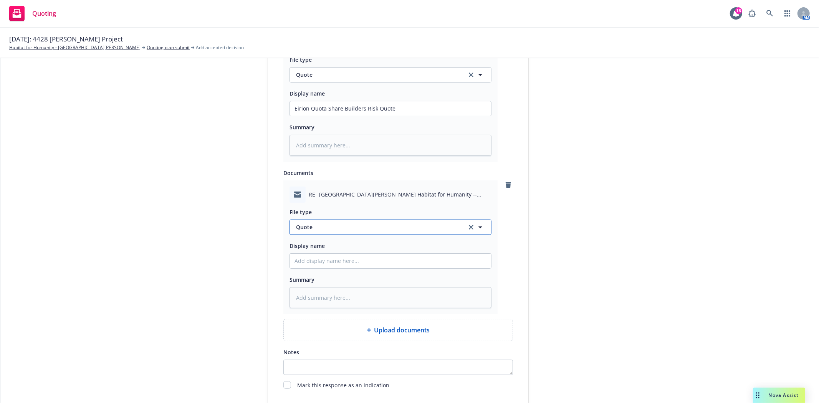
click at [332, 230] on span "Quote" at bounding box center [377, 227] width 162 height 8
click at [295, 245] on div "Email" at bounding box center [304, 248] width 19 height 11
click at [297, 263] on input "Display name" at bounding box center [390, 261] width 201 height 15
click at [297, 106] on input "Eirion Quota Share Builders Risk Quote" at bounding box center [390, 108] width 201 height 15
drag, startPoint x: 292, startPoint y: 108, endPoint x: 392, endPoint y: 113, distance: 100.0
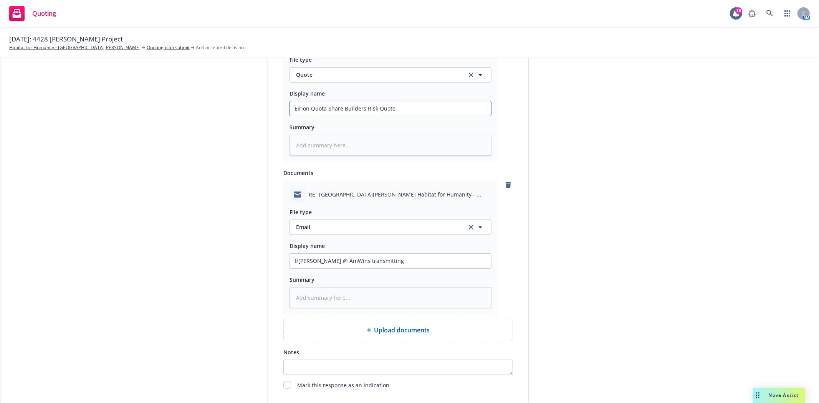
click at [392, 113] on input "Eirion Quota Share Builders Risk Quote" at bounding box center [390, 108] width 201 height 15
click at [392, 264] on input "f/[PERSON_NAME] @ AmWins transmitting" at bounding box center [390, 261] width 201 height 15
paste input "Eirion Quota Share Builders Risk Quote"
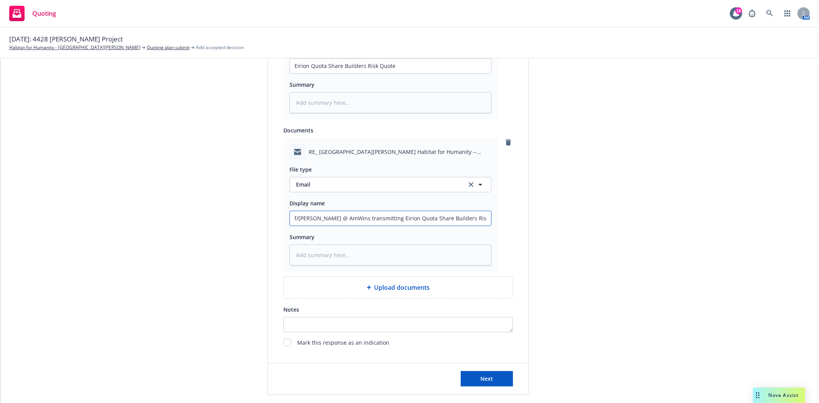
scroll to position [502, 0]
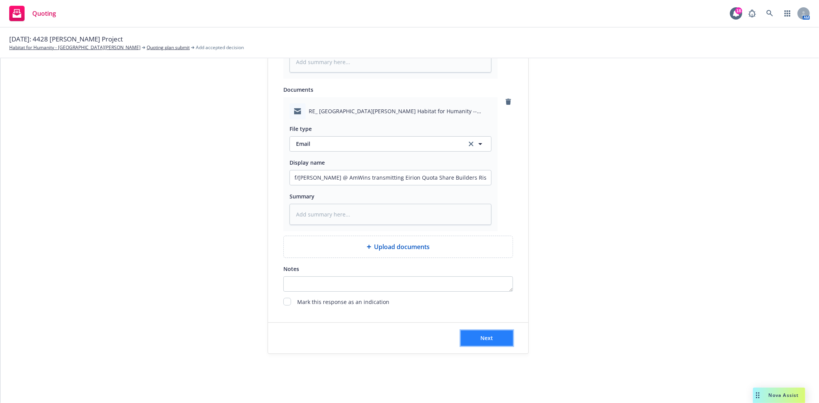
click at [477, 342] on button "Next" at bounding box center [487, 338] width 52 height 15
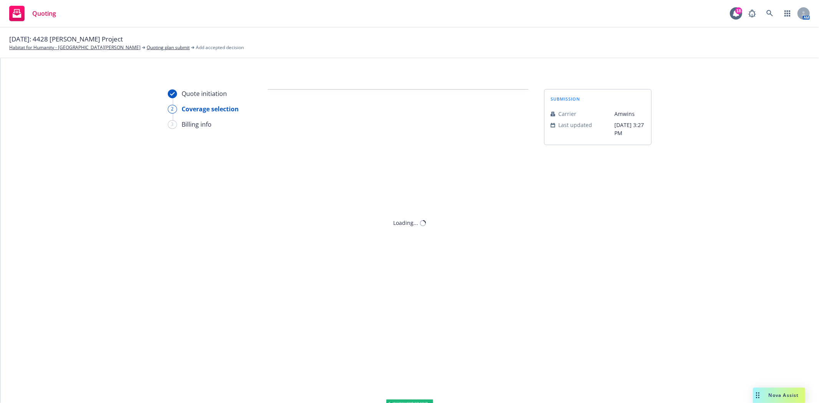
scroll to position [0, 0]
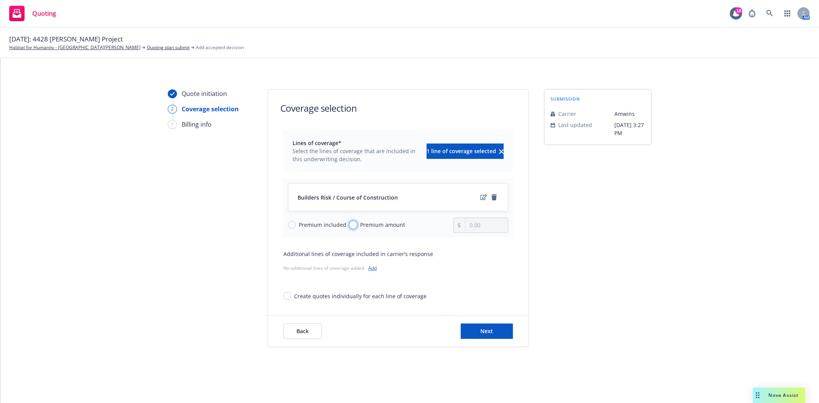
click at [351, 225] on input "Premium amount" at bounding box center [354, 225] width 8 height 8
click at [473, 227] on input "0.00" at bounding box center [487, 225] width 43 height 15
click at [486, 337] on button "Next" at bounding box center [487, 331] width 52 height 15
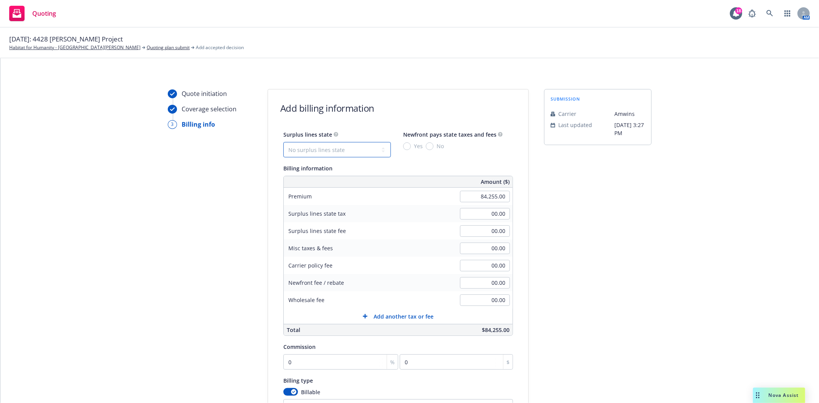
click at [308, 156] on select "No surplus lines state [US_STATE] [US_STATE] [US_STATE] [US_STATE] [US_STATE] […" at bounding box center [337, 149] width 108 height 15
click at [283, 142] on select "No surplus lines state [US_STATE] [US_STATE] [US_STATE] [US_STATE] [US_STATE] […" at bounding box center [337, 149] width 108 height 15
click at [426, 147] on input "No" at bounding box center [430, 147] width 8 height 8
click at [487, 264] on input "00.00" at bounding box center [485, 266] width 50 height 12
click at [471, 305] on input "00.00" at bounding box center [485, 301] width 50 height 12
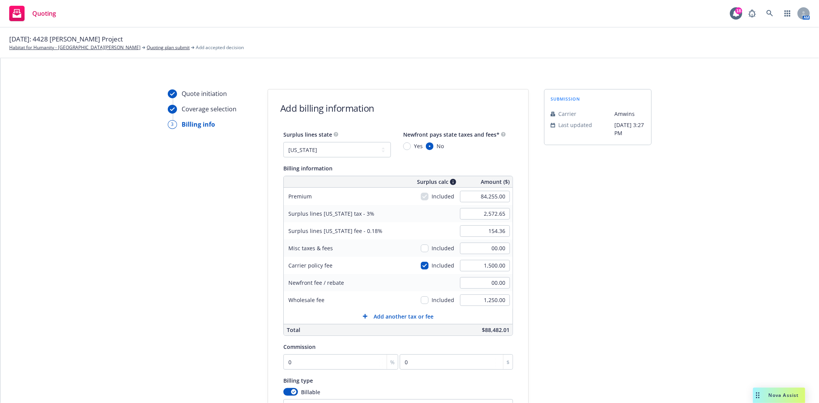
click at [538, 303] on div "Quote initiation Coverage selection 3 Billing info Add billing information Surp…" at bounding box center [410, 285] width 801 height 393
click at [296, 364] on input "0" at bounding box center [340, 362] width 115 height 15
click at [303, 364] on input "10" at bounding box center [340, 362] width 115 height 15
click at [535, 335] on div "Quote initiation Coverage selection 3 Billing info Add billing information Surp…" at bounding box center [410, 285] width 801 height 393
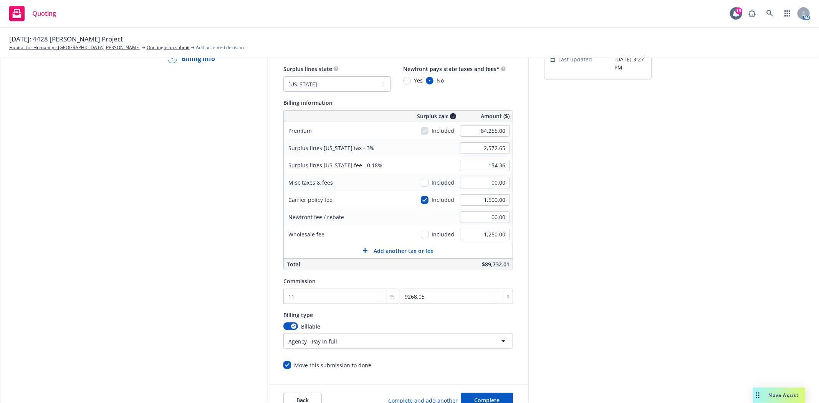
scroll to position [85, 0]
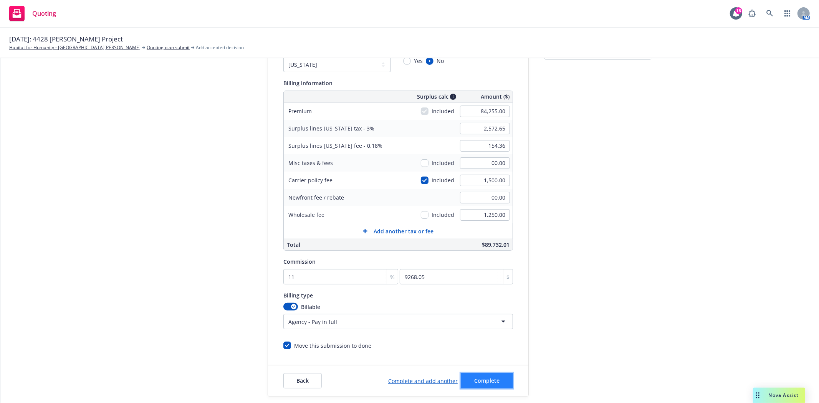
click at [477, 384] on span "Complete" at bounding box center [486, 380] width 25 height 7
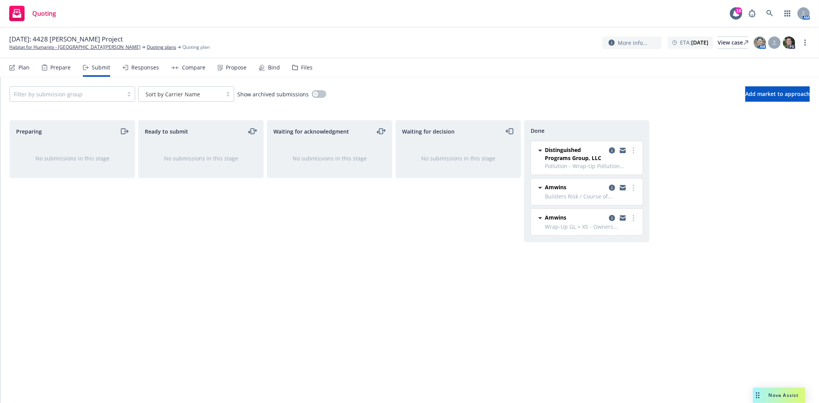
click at [297, 67] on div "Files" at bounding box center [302, 67] width 20 height 18
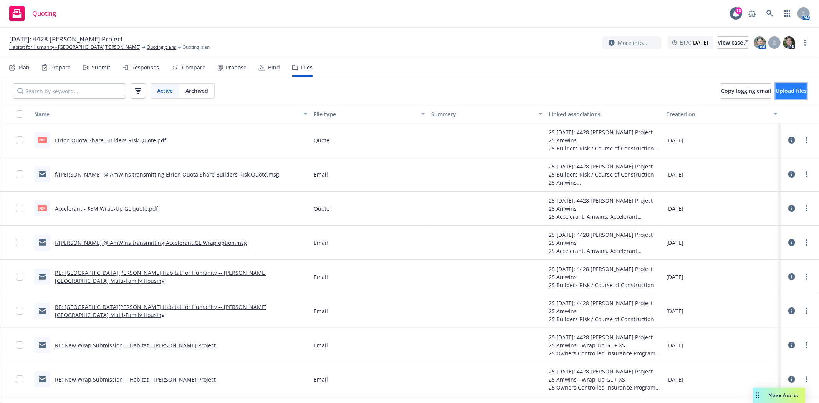
click at [796, 86] on button "Upload files" at bounding box center [791, 90] width 31 height 15
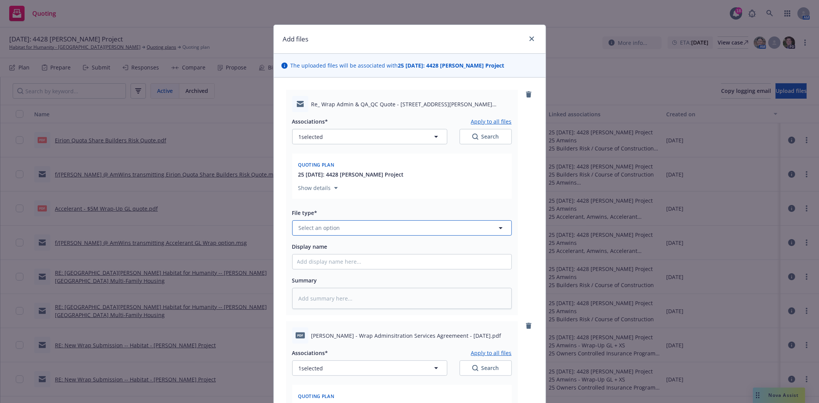
click at [352, 226] on button "Select an option" at bounding box center [402, 227] width 220 height 15
click at [342, 206] on div "Email" at bounding box center [402, 206] width 210 height 11
click at [339, 267] on input "Display name" at bounding box center [402, 262] width 219 height 15
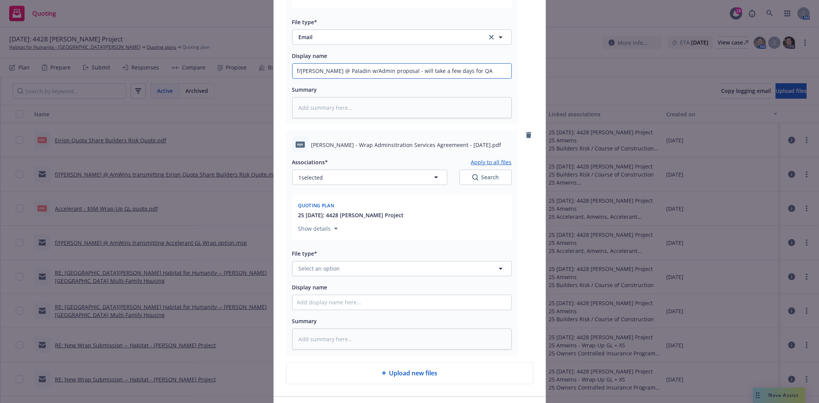
scroll to position [213, 0]
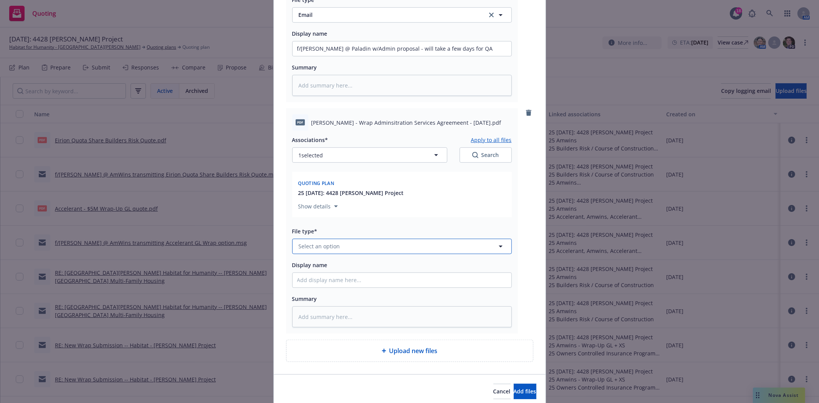
click at [335, 248] on span "Select an option" at bounding box center [319, 246] width 41 height 8
click at [310, 211] on div "Quote" at bounding box center [307, 204] width 21 height 11
click at [309, 282] on input "Display name" at bounding box center [402, 280] width 219 height 15
click at [514, 395] on span "Add files" at bounding box center [525, 391] width 23 height 7
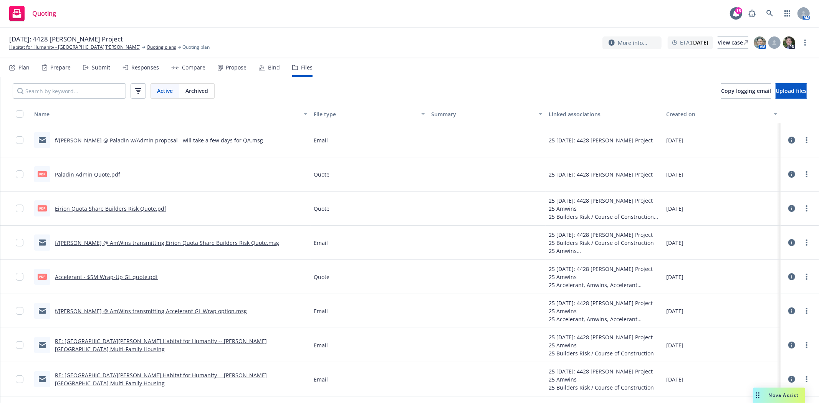
click at [135, 70] on div "Responses" at bounding box center [145, 68] width 28 height 6
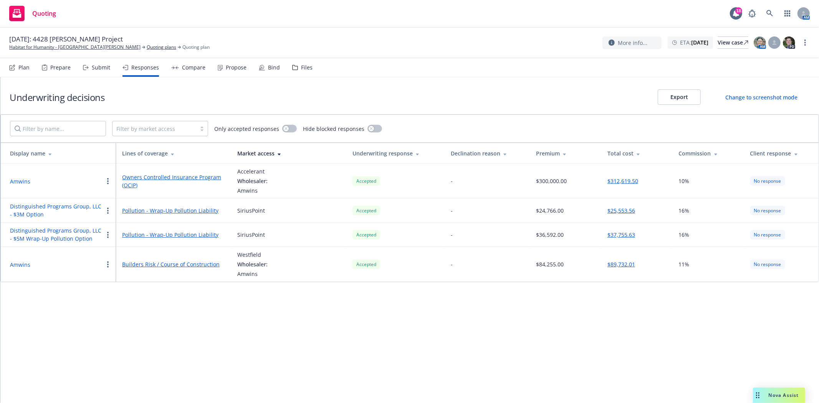
click at [194, 67] on div "Compare" at bounding box center [193, 68] width 23 height 6
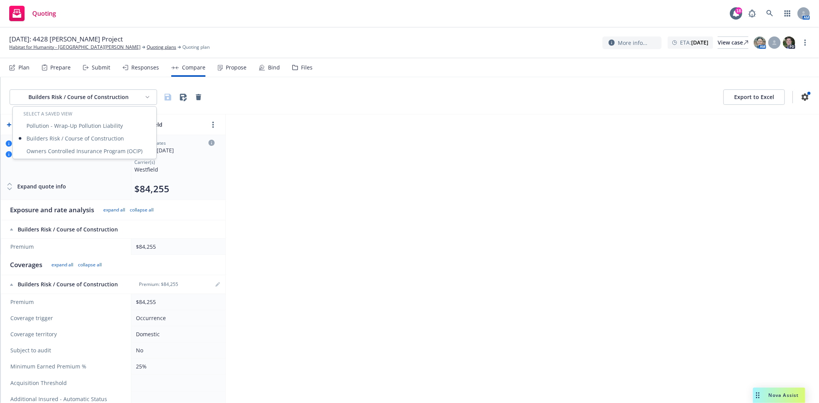
click at [147, 101] on html "Quoting 18 AM [DATE]: 4428 [PERSON_NAME] Project Habitat for Humanity - [GEOGRA…" at bounding box center [409, 201] width 819 height 403
click at [111, 128] on div "Pollution - Wrap-Up Pollution Liability" at bounding box center [84, 125] width 141 height 13
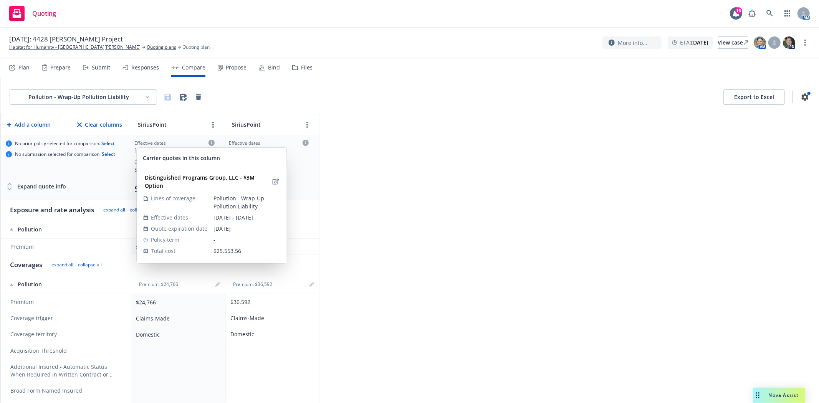
click at [211, 143] on icon at bounding box center [212, 143] width 6 height 6
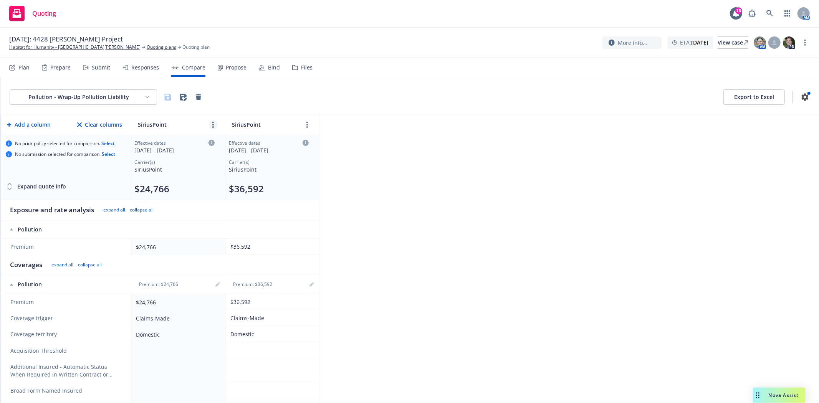
click at [214, 124] on link "more" at bounding box center [213, 124] width 9 height 9
click at [224, 142] on icon "editPencil" at bounding box center [225, 142] width 5 height 5
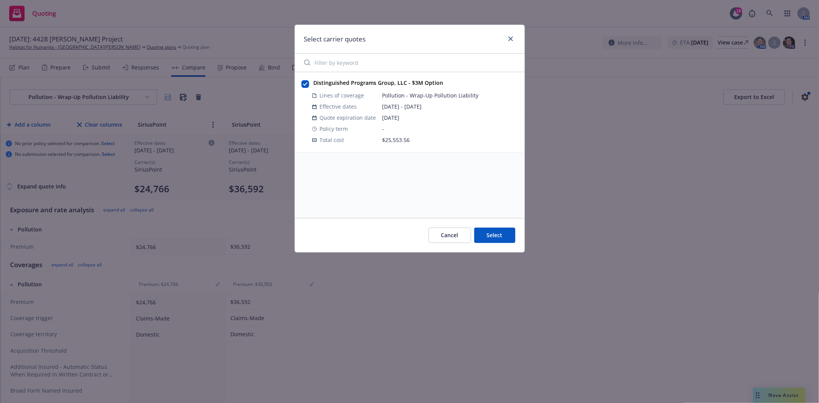
click at [437, 244] on div "Cancel Select" at bounding box center [410, 235] width 230 height 34
click at [439, 237] on button "Cancel" at bounding box center [450, 235] width 43 height 15
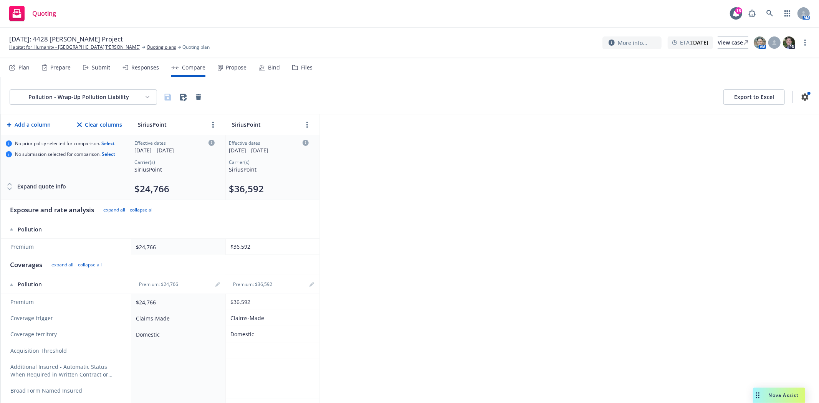
click at [148, 65] on div "Responses" at bounding box center [145, 68] width 28 height 6
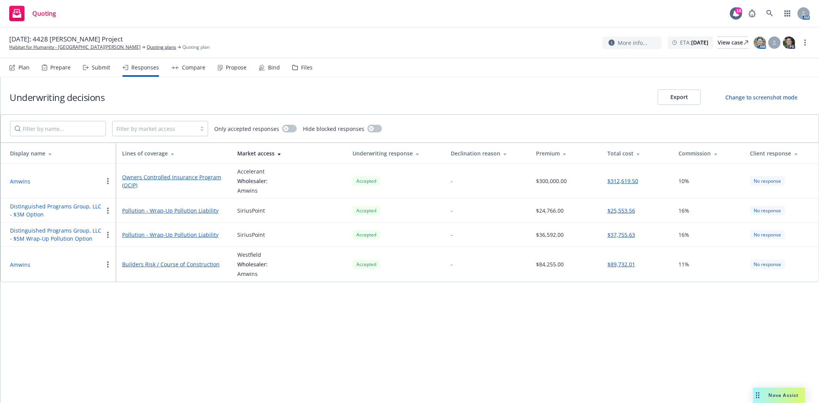
click at [178, 177] on link "Owners Controlled Insurance Program (OCIP)" at bounding box center [173, 181] width 103 height 16
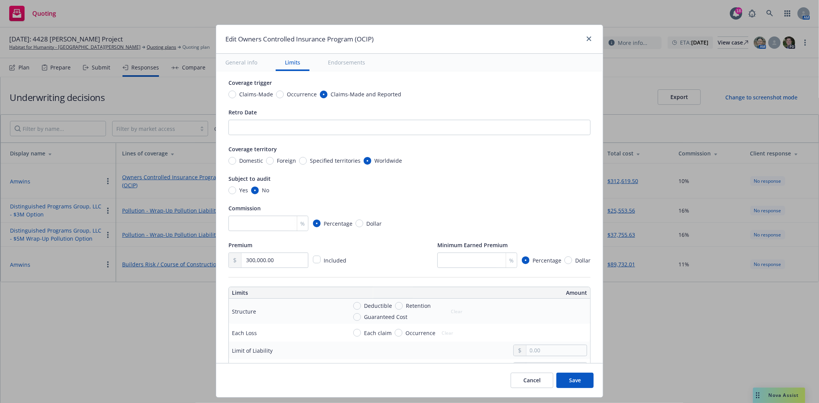
scroll to position [85, 0]
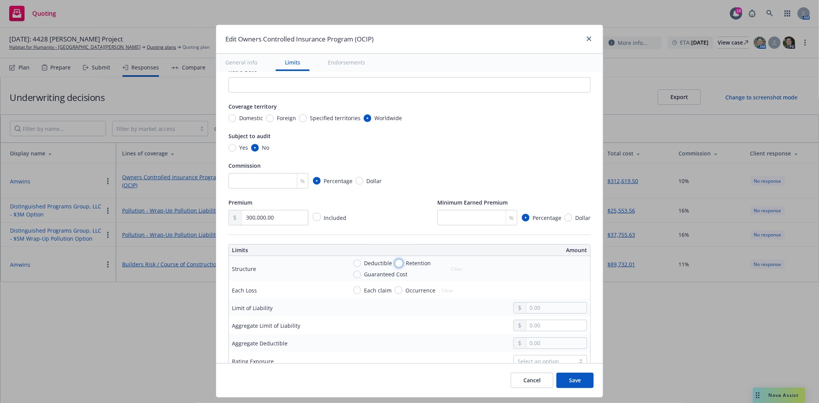
click at [395, 264] on input "Retention" at bounding box center [399, 264] width 8 height 8
click at [527, 277] on input "text" at bounding box center [557, 272] width 60 height 11
click at [395, 290] on input "Occurrence" at bounding box center [399, 291] width 8 height 8
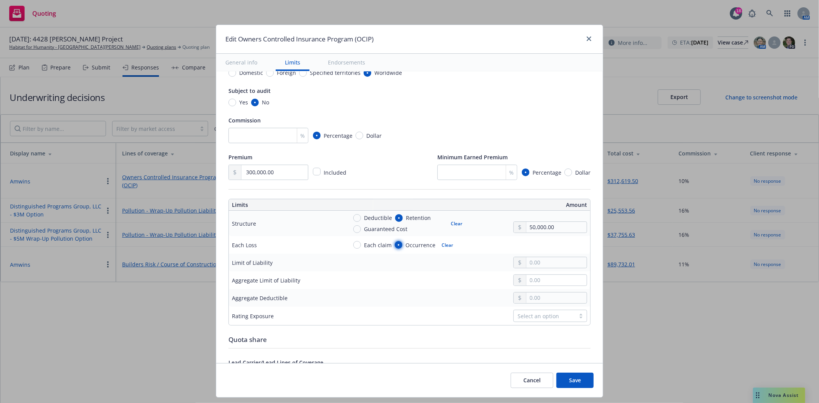
scroll to position [171, 0]
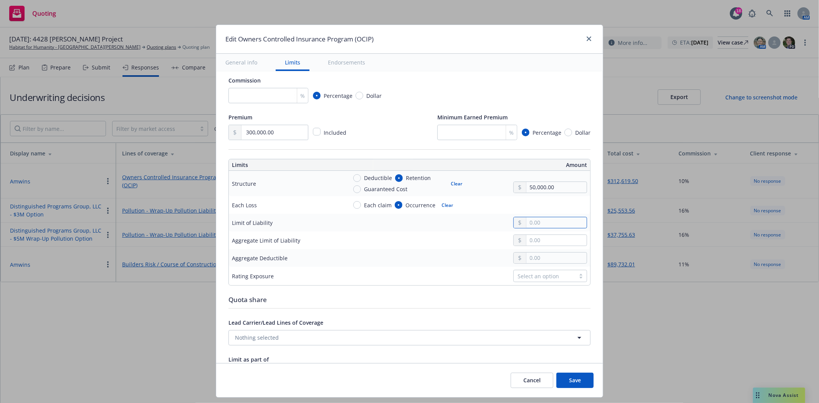
click at [542, 224] on input "text" at bounding box center [557, 222] width 60 height 11
click at [525, 282] on div "Select an option" at bounding box center [551, 276] width 74 height 12
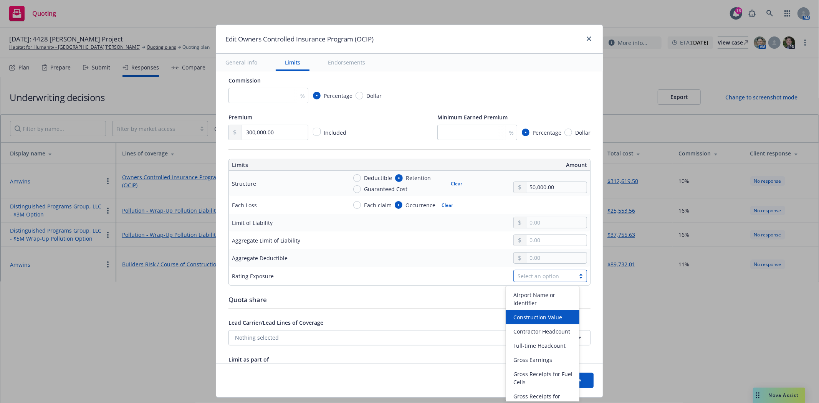
click at [529, 315] on span "Construction Value" at bounding box center [538, 317] width 49 height 8
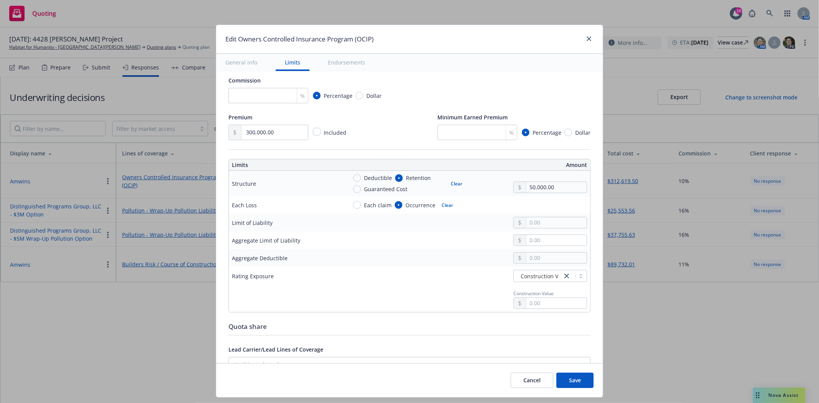
click at [524, 295] on span "Construction Value" at bounding box center [534, 293] width 40 height 7
click at [529, 301] on input "text" at bounding box center [557, 303] width 60 height 11
click at [488, 336] on hr at bounding box center [410, 335] width 362 height 0
click at [552, 223] on input "text" at bounding box center [557, 222] width 60 height 11
click at [542, 244] on input "text" at bounding box center [557, 240] width 60 height 11
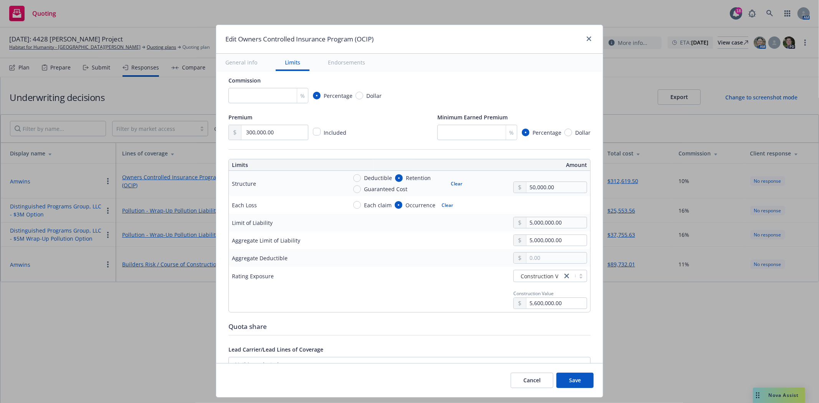
click at [590, 277] on div "Display name Coverage trigger Claims-Made Occurrence Claims-Made and Reported R…" at bounding box center [409, 245] width 387 height 689
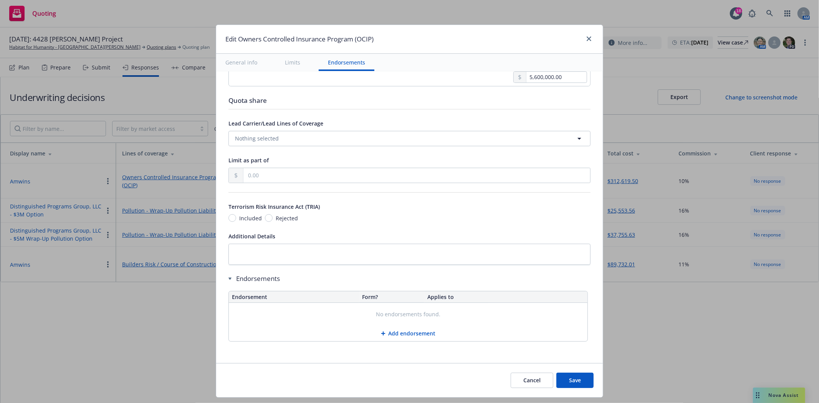
scroll to position [398, 0]
click at [396, 332] on button "Add endorsement" at bounding box center [408, 333] width 359 height 15
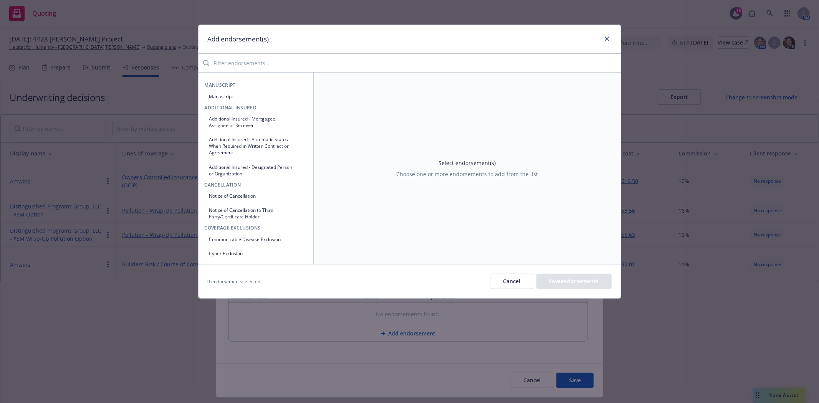
drag, startPoint x: 247, startPoint y: 126, endPoint x: 264, endPoint y: 71, distance: 57.2
click at [264, 71] on div "Add endorsement(s) Manuscript Manuscript Additional Insured Additional Insured …" at bounding box center [409, 162] width 423 height 274
click at [263, 66] on input "search" at bounding box center [415, 62] width 412 height 15
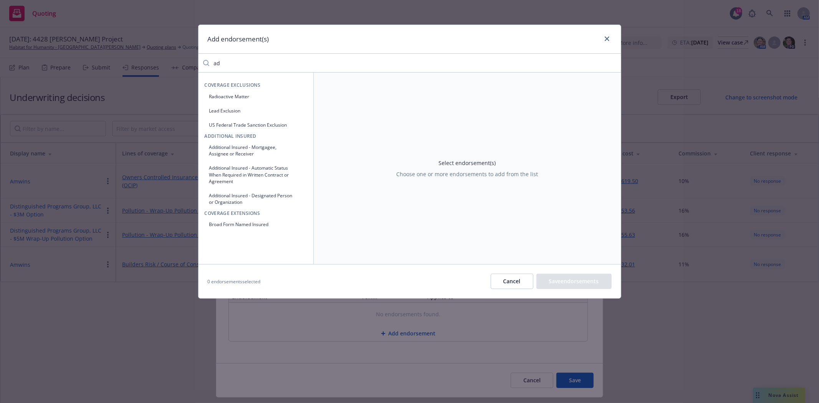
scroll to position [0, 0]
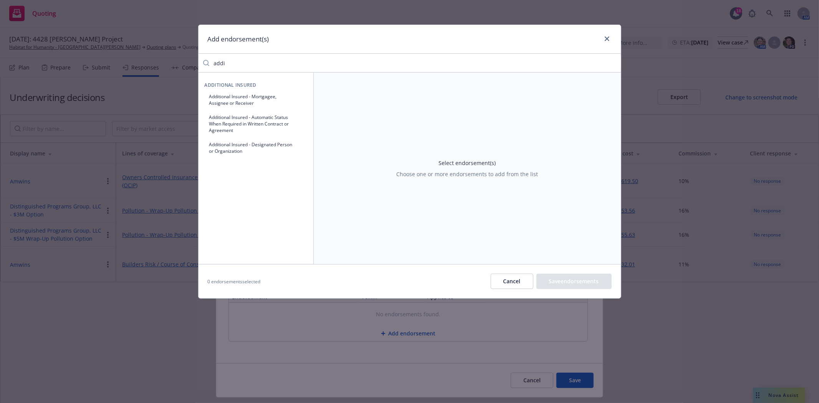
click at [268, 129] on button "Additional Insured - Automatic Status When Required in Written Contract or Agre…" at bounding box center [256, 124] width 103 height 26
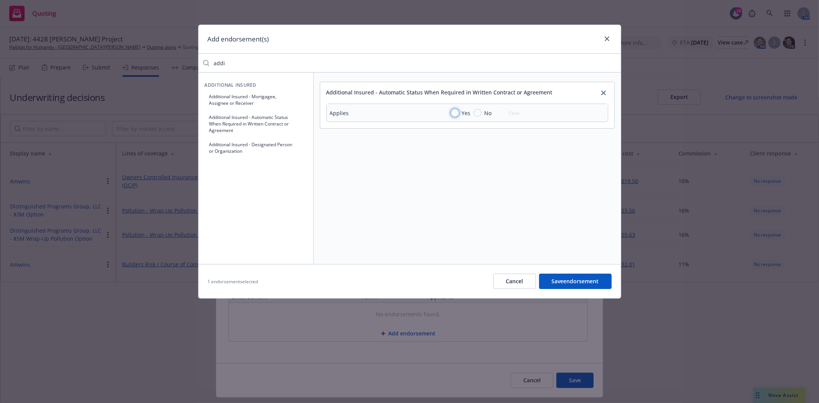
click at [455, 115] on input "Yes" at bounding box center [455, 113] width 8 height 8
click at [553, 282] on button "Save endorsement" at bounding box center [575, 281] width 73 height 15
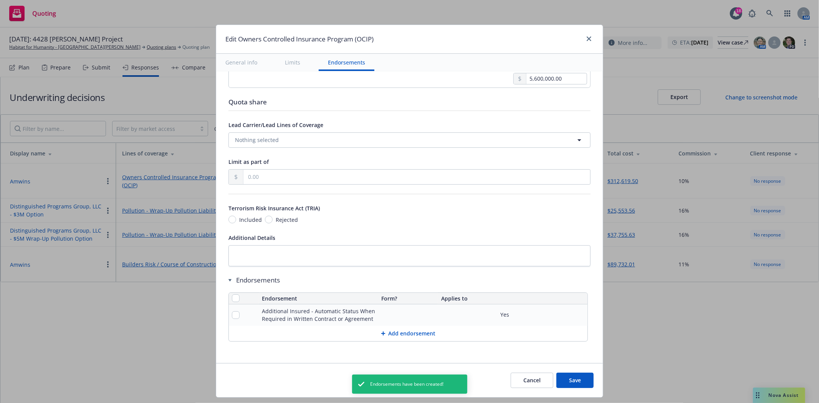
click at [406, 335] on button "Add endorsement" at bounding box center [408, 333] width 359 height 15
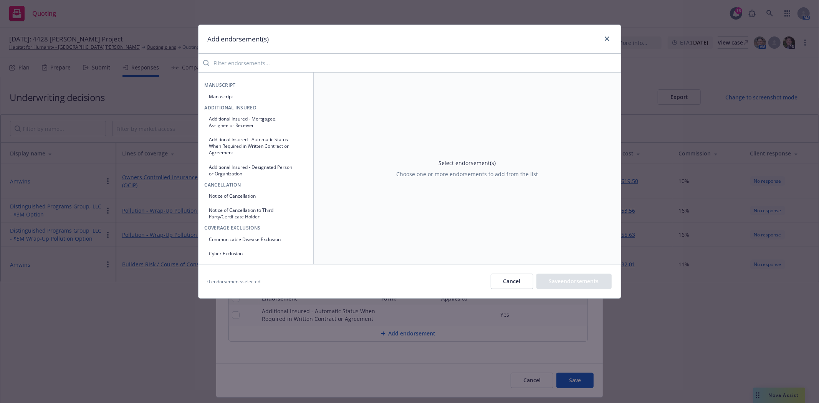
click at [242, 127] on button "Additional Insured - Mortgagee, Assignee or Receiver" at bounding box center [256, 122] width 103 height 19
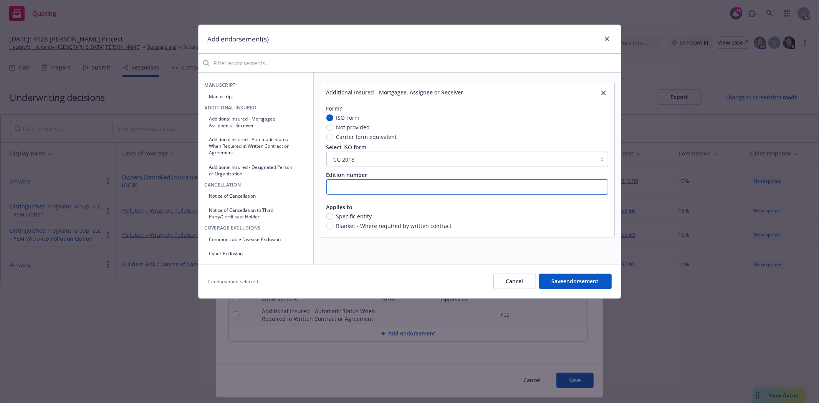
click at [355, 184] on input "text" at bounding box center [468, 186] width 282 height 15
click at [331, 227] on input "Blanket - Where required by written contract" at bounding box center [330, 226] width 7 height 7
click at [565, 281] on button "Save endorsement" at bounding box center [575, 281] width 73 height 15
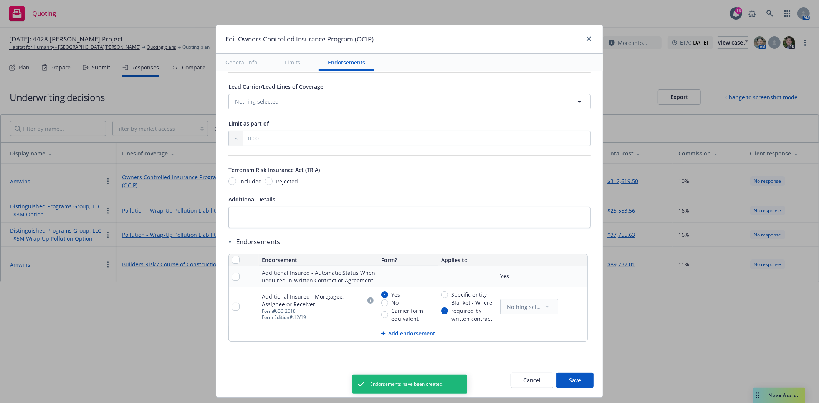
scroll to position [436, 0]
click at [386, 335] on button "Add endorsement" at bounding box center [408, 333] width 359 height 15
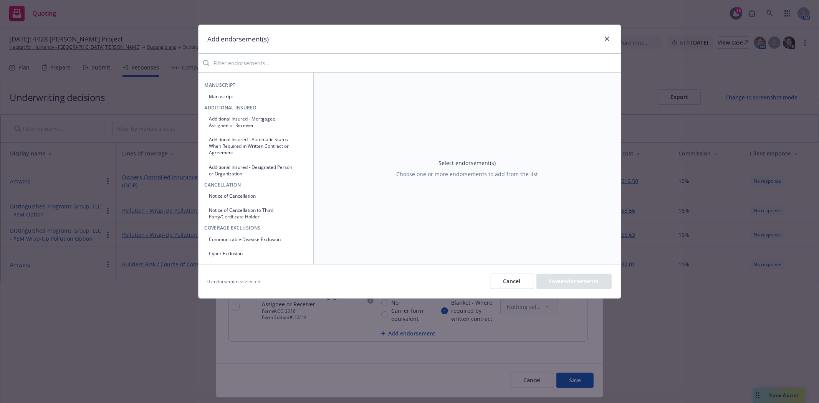
click at [227, 169] on button "Additional Insured - Designated Person or Organization" at bounding box center [256, 170] width 103 height 19
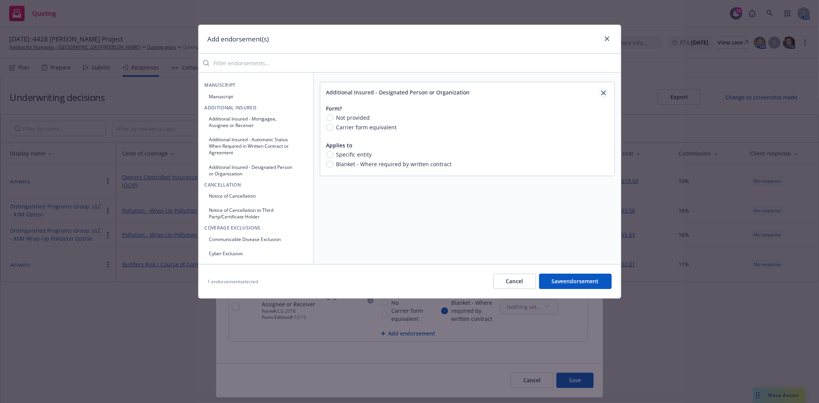
click at [606, 95] on link "close" at bounding box center [603, 92] width 9 height 9
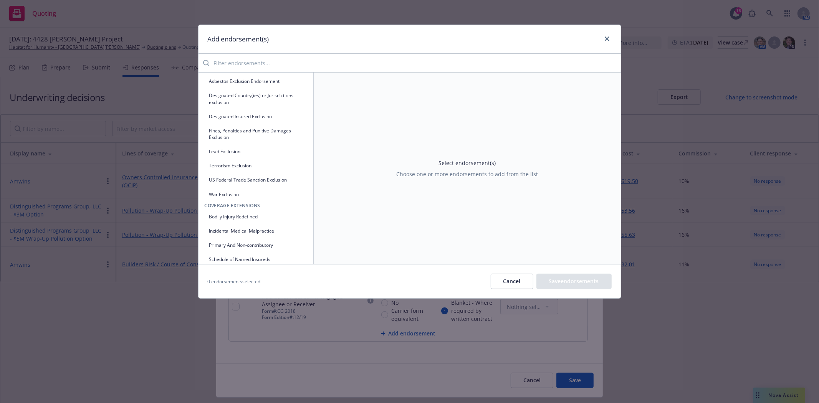
scroll to position [341, 0]
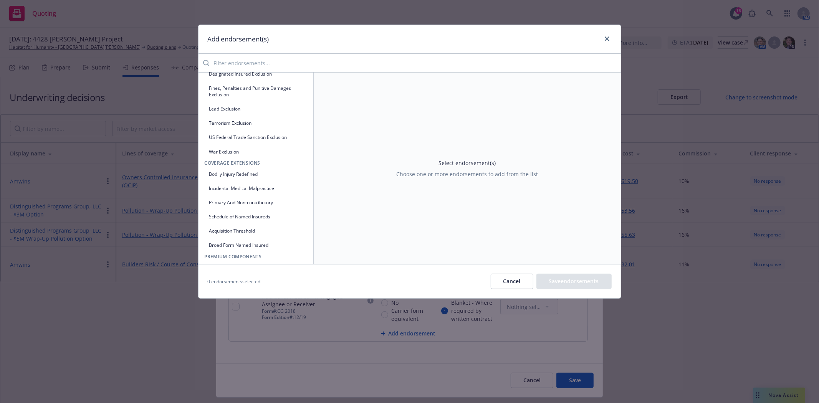
click at [255, 208] on button "Primary And Non-contributory" at bounding box center [256, 202] width 103 height 13
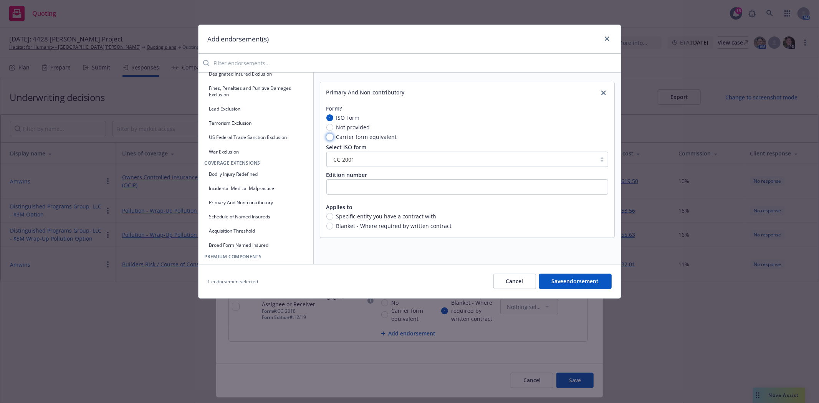
click at [332, 138] on input "Carrier form equivalent" at bounding box center [330, 137] width 7 height 7
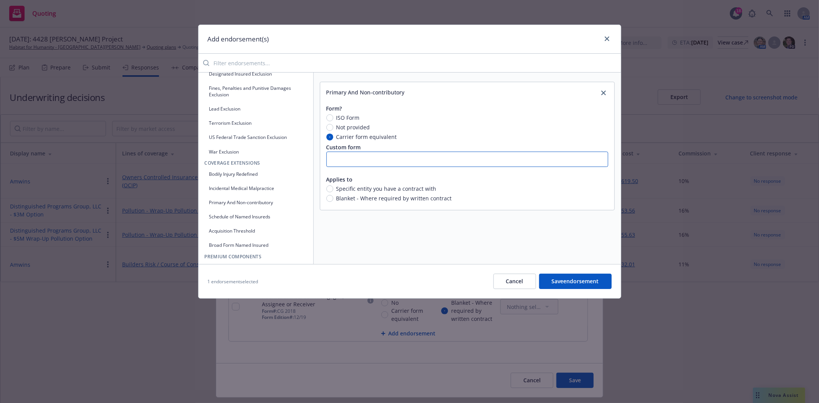
click at [391, 161] on input "text" at bounding box center [468, 159] width 282 height 15
paste input "MS CON 120309a 07 21"
click at [327, 199] on input "Blanket - Where required by written contract" at bounding box center [330, 198] width 7 height 7
click at [570, 283] on button "Save endorsement" at bounding box center [575, 281] width 73 height 15
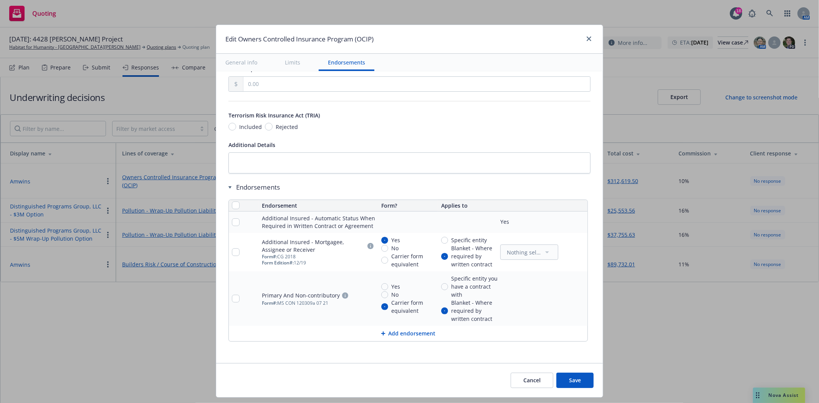
scroll to position [490, 0]
click at [562, 302] on link "pencil" at bounding box center [566, 298] width 9 height 9
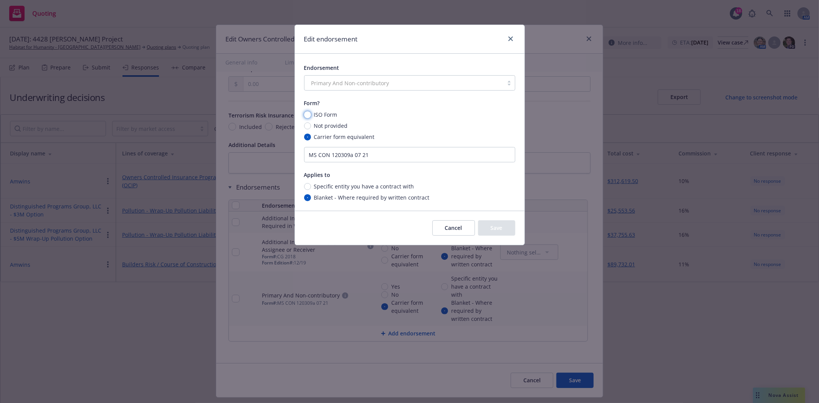
click at [307, 114] on input "ISO Form" at bounding box center [307, 114] width 7 height 7
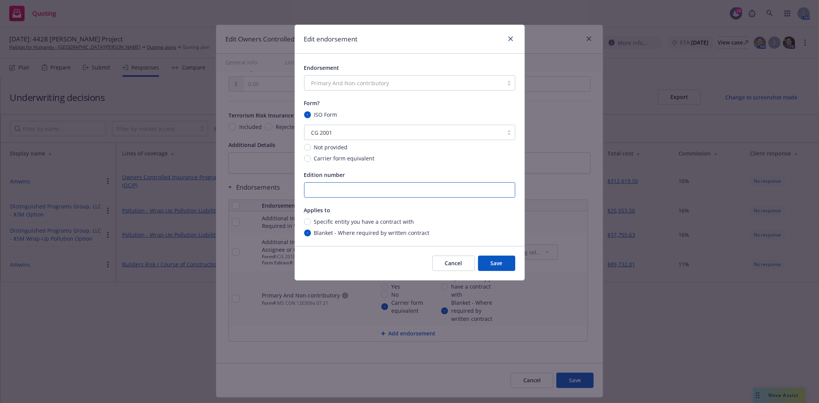
click at [318, 193] on input "text" at bounding box center [409, 189] width 211 height 15
click at [496, 266] on button "Save" at bounding box center [496, 263] width 37 height 15
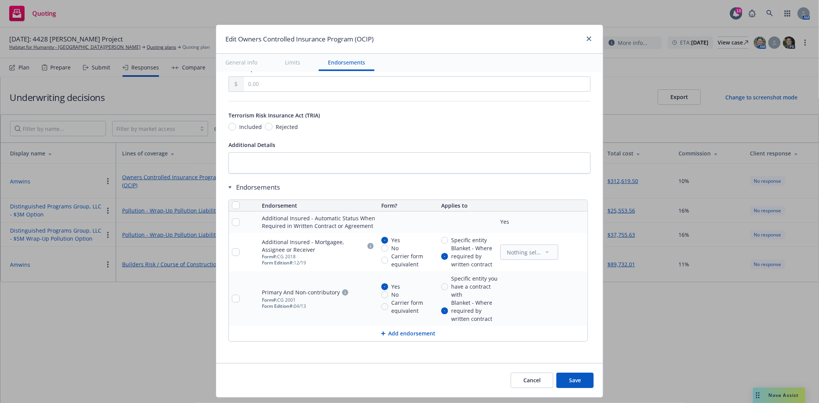
click at [384, 329] on button "Add endorsement" at bounding box center [408, 333] width 359 height 15
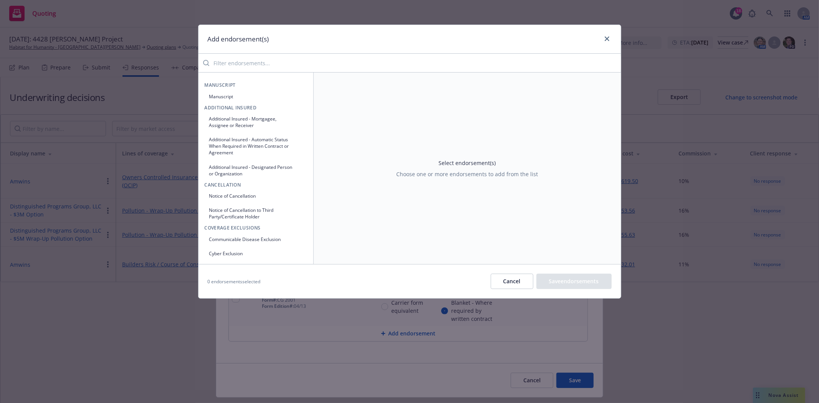
click at [242, 67] on input "search" at bounding box center [415, 62] width 412 height 15
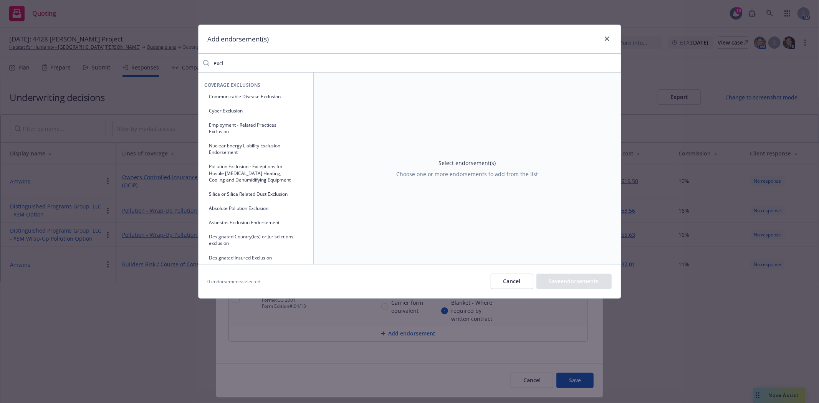
click at [237, 124] on button "Employment - Related Practices Exclusion" at bounding box center [256, 128] width 103 height 19
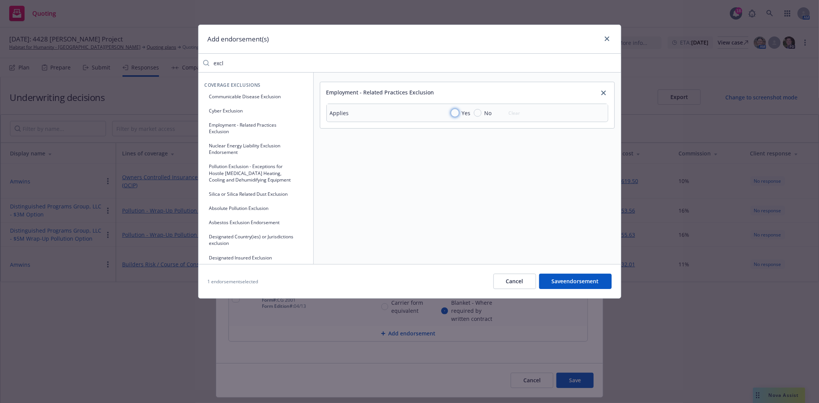
click at [455, 111] on input "Yes" at bounding box center [455, 113] width 8 height 8
click at [565, 283] on button "Save endorsement" at bounding box center [575, 281] width 73 height 15
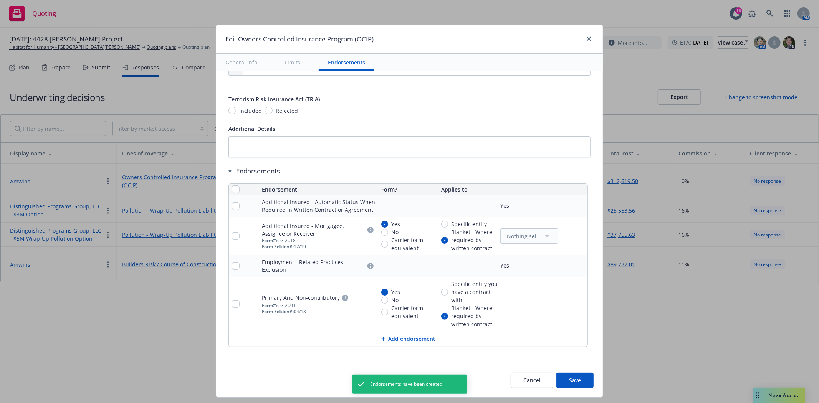
scroll to position [512, 0]
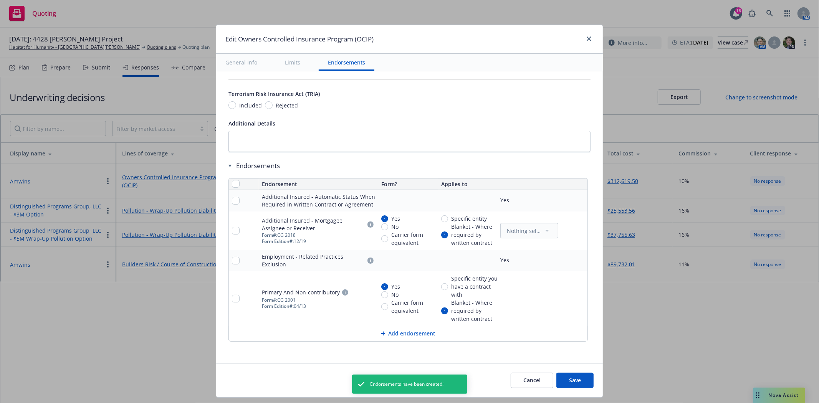
click at [402, 333] on button "Add endorsement" at bounding box center [408, 333] width 359 height 15
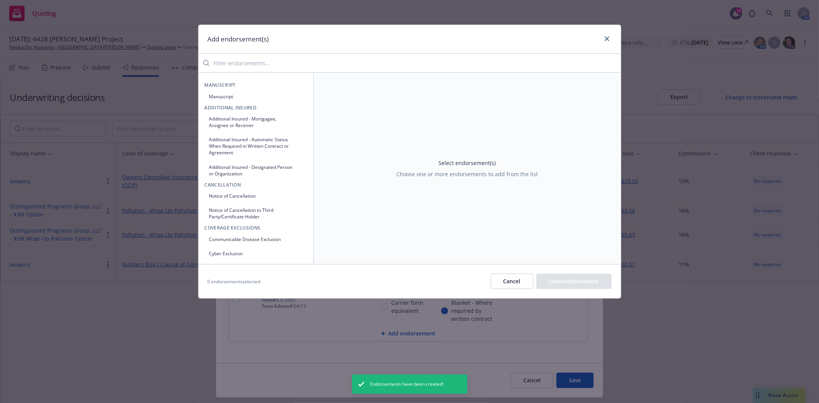
click at [248, 58] on input "search" at bounding box center [415, 62] width 412 height 15
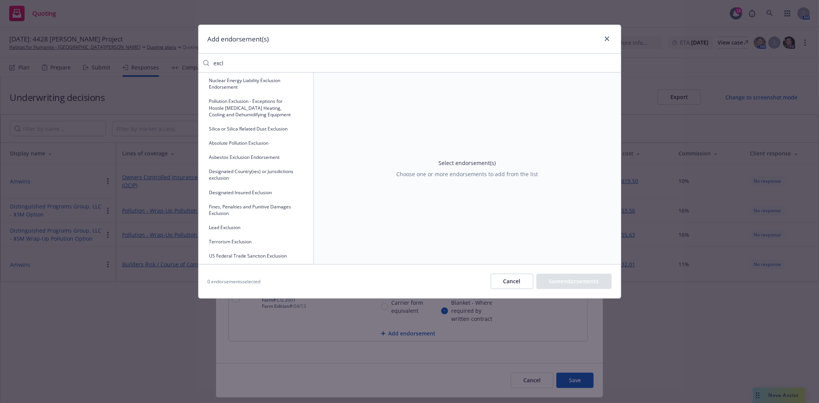
scroll to position [50, 0]
click at [494, 278] on button "Cancel" at bounding box center [512, 281] width 43 height 15
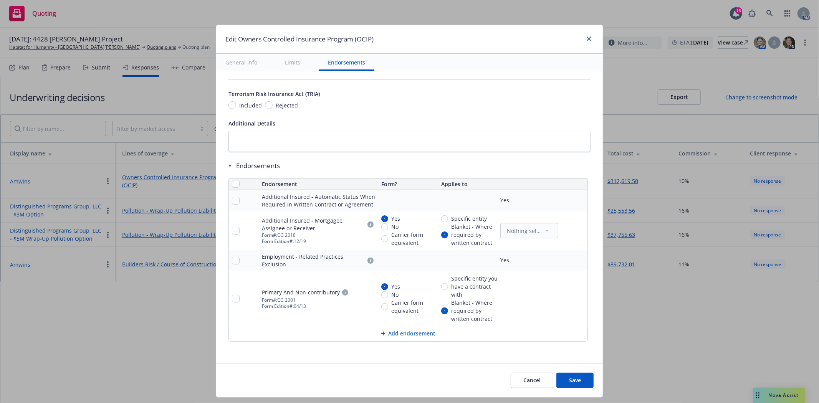
click at [564, 383] on button "Save" at bounding box center [575, 380] width 37 height 15
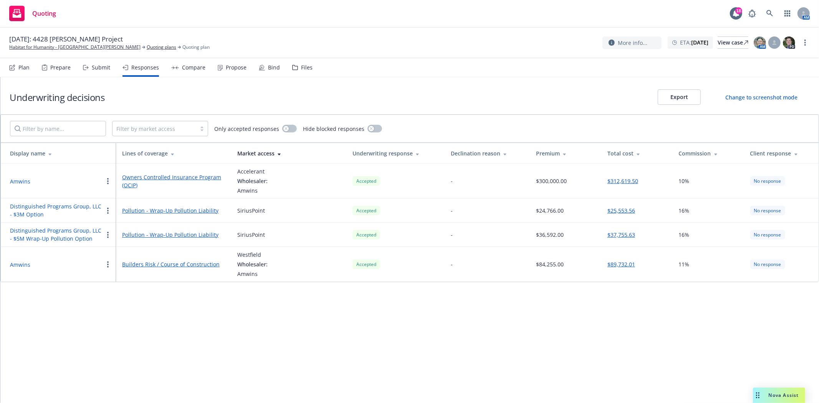
click at [144, 265] on link "Builders Risk / Course of Construction" at bounding box center [173, 264] width 103 height 8
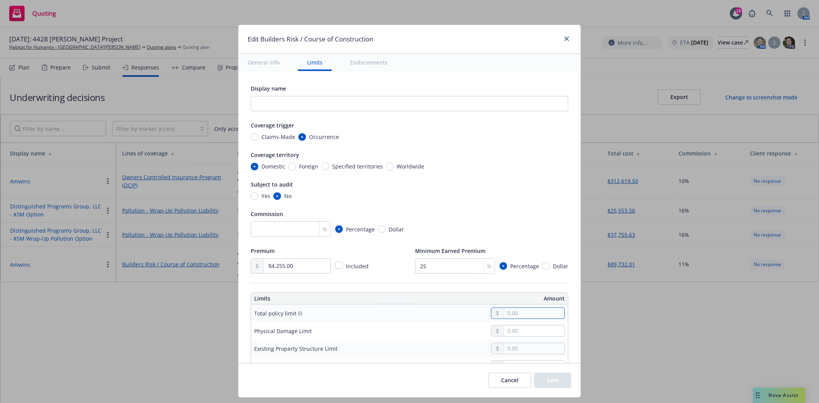
click at [504, 316] on input "text" at bounding box center [534, 313] width 60 height 11
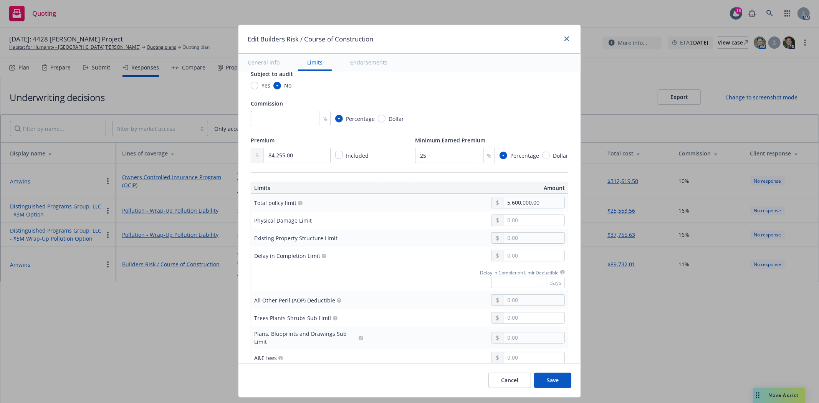
scroll to position [128, 0]
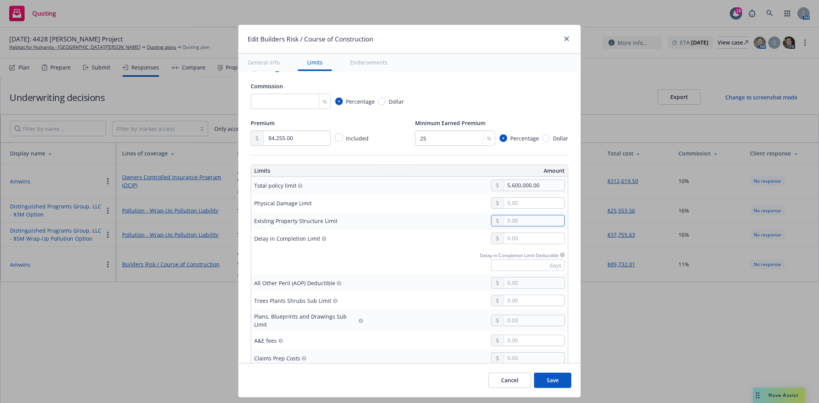
click at [510, 224] on input "text" at bounding box center [534, 220] width 60 height 11
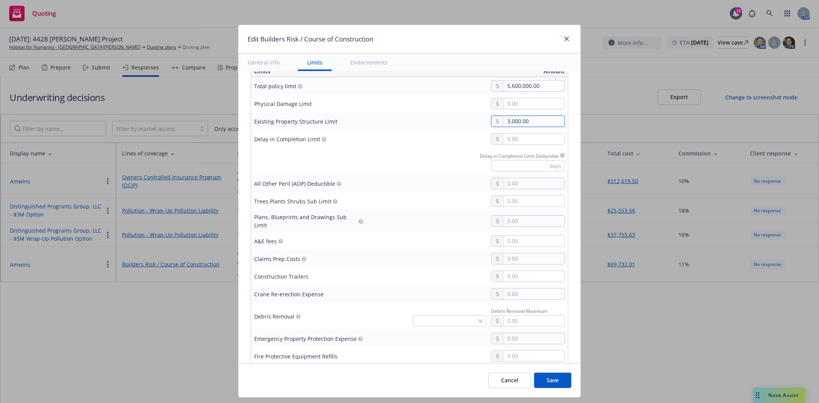
scroll to position [213, 0]
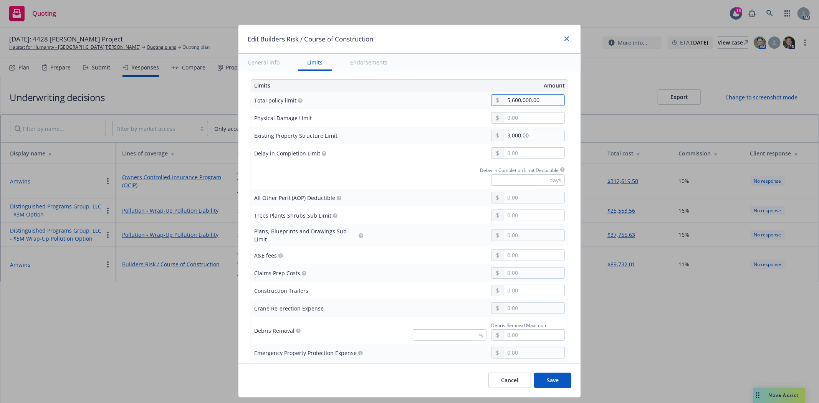
click at [512, 104] on input "5,600,000.00" at bounding box center [534, 100] width 60 height 11
click at [512, 116] on input "text" at bounding box center [534, 118] width 60 height 11
click at [522, 152] on input "text" at bounding box center [534, 153] width 60 height 11
click at [424, 192] on td at bounding box center [467, 198] width 202 height 18
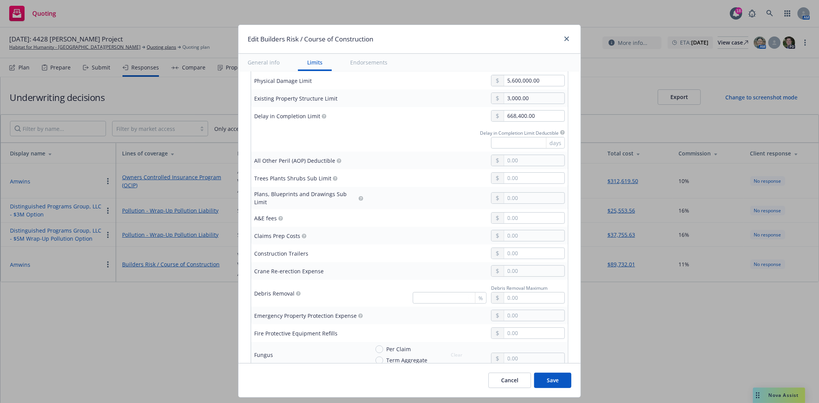
scroll to position [256, 0]
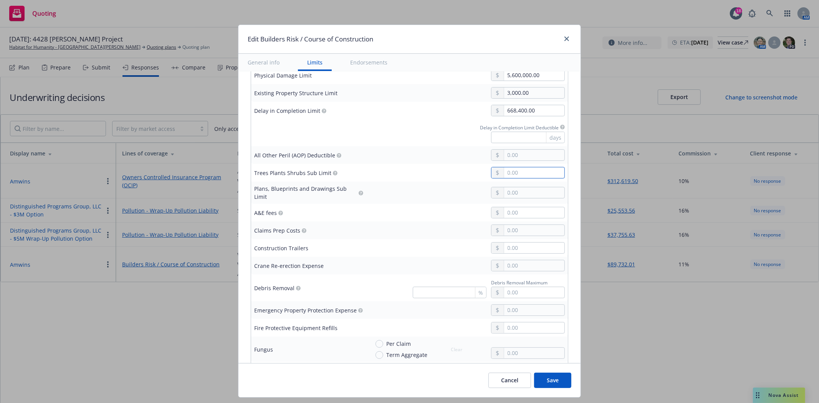
click at [506, 169] on input "text" at bounding box center [534, 172] width 60 height 11
click at [506, 191] on input "text" at bounding box center [534, 192] width 60 height 11
click at [504, 210] on input "text" at bounding box center [534, 212] width 60 height 11
click at [510, 225] on input "text" at bounding box center [534, 230] width 60 height 11
click at [511, 248] on input "text" at bounding box center [534, 248] width 60 height 11
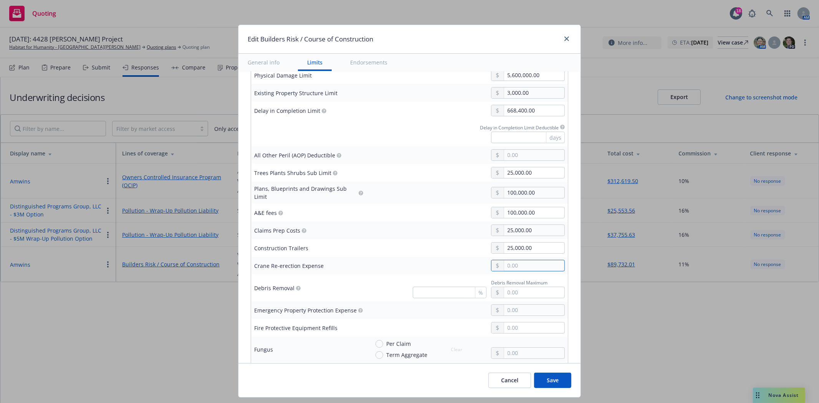
click at [509, 260] on input "text" at bounding box center [534, 265] width 60 height 11
click at [505, 290] on input "text" at bounding box center [534, 292] width 60 height 11
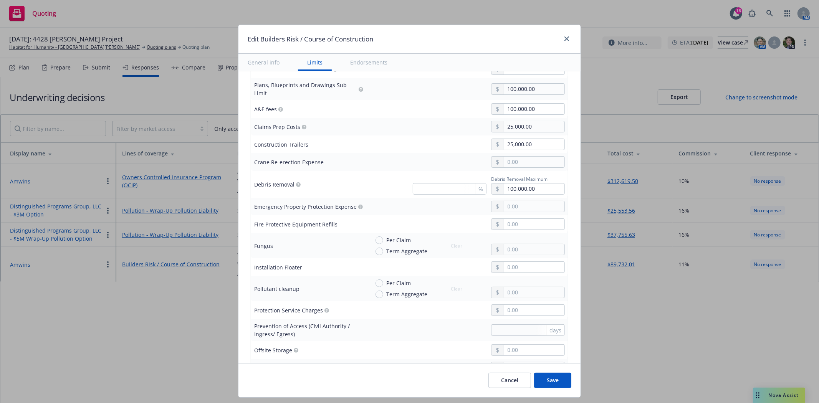
scroll to position [341, 0]
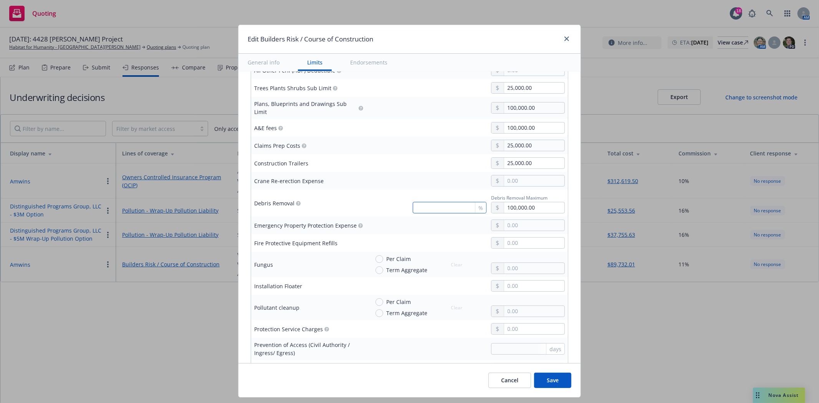
click at [451, 202] on input "text" at bounding box center [450, 208] width 74 height 12
click at [512, 220] on input "text" at bounding box center [534, 225] width 60 height 11
click at [511, 242] on input "text" at bounding box center [534, 243] width 60 height 11
click at [509, 220] on input "text" at bounding box center [534, 225] width 60 height 11
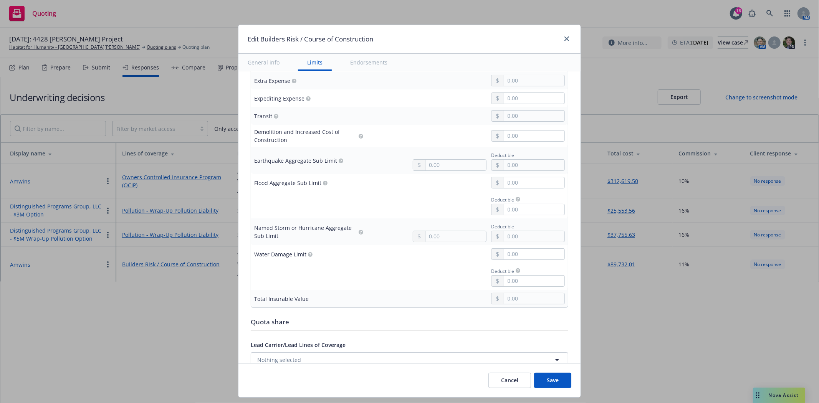
scroll to position [725, 0]
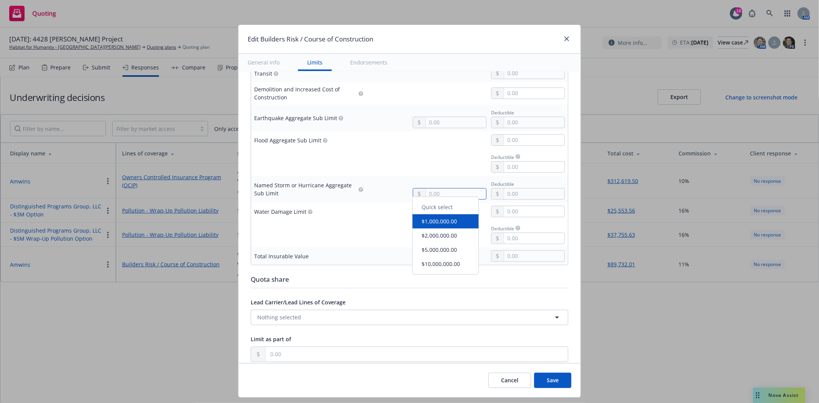
click at [450, 190] on input "text" at bounding box center [456, 194] width 60 height 11
click at [289, 229] on div at bounding box center [308, 233] width 109 height 9
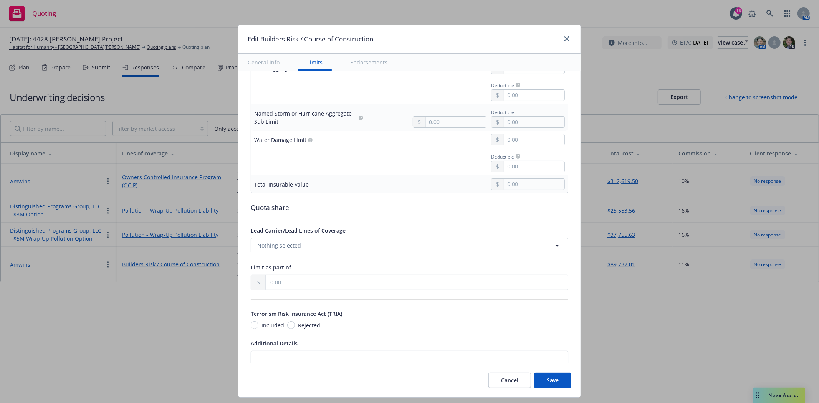
scroll to position [811, 0]
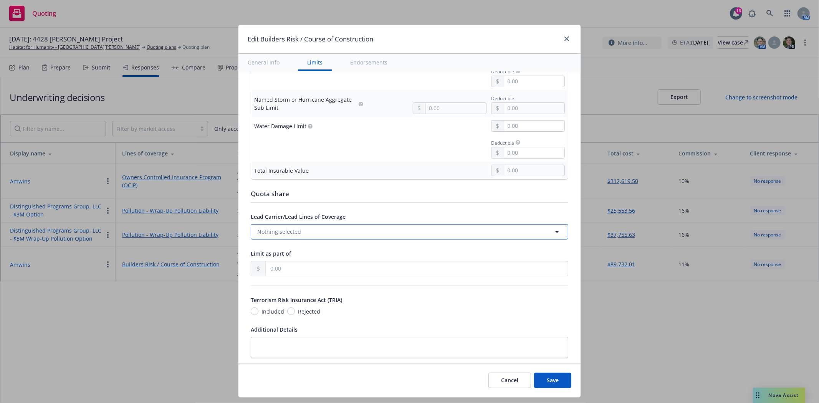
click at [289, 229] on span "Nothing selected" at bounding box center [279, 232] width 44 height 8
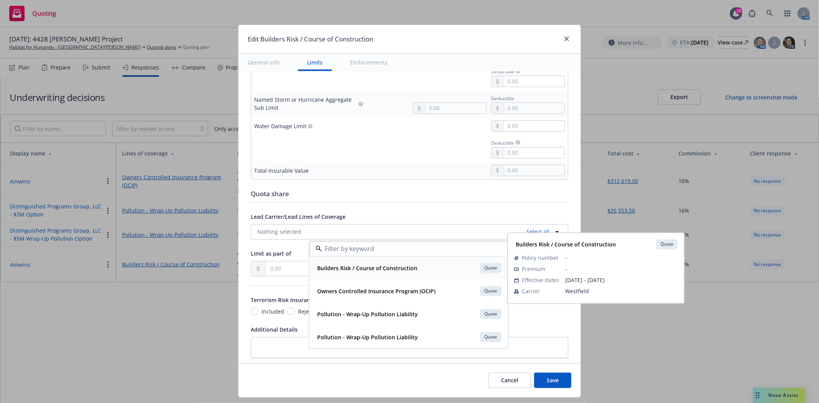
click at [396, 271] on strong "Builders Risk / Course of Construction" at bounding box center [367, 268] width 100 height 7
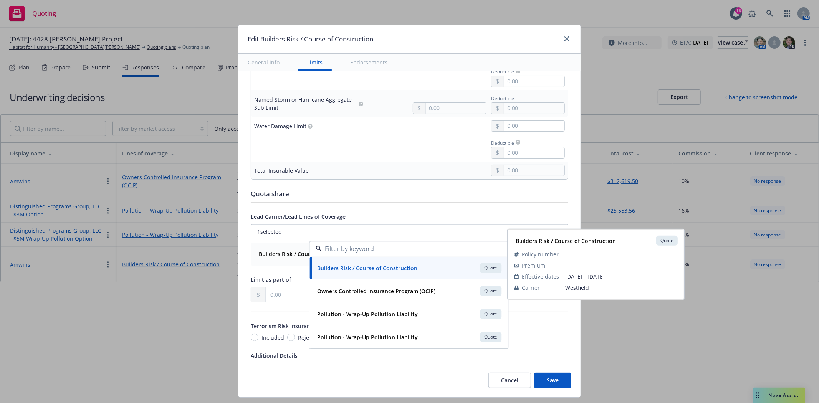
click at [369, 208] on div "Display name Coverage trigger Claims-Made Occurrence Coverage territory Domesti…" at bounding box center [410, 98] width 318 height 1651
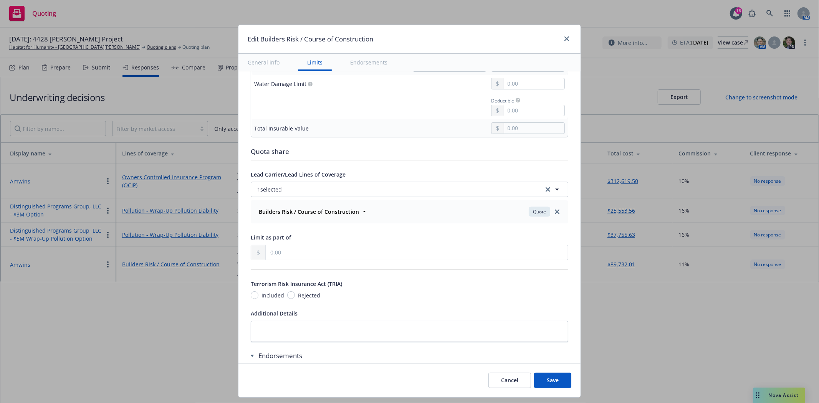
scroll to position [853, 0]
click at [293, 251] on input "text" at bounding box center [417, 252] width 302 height 15
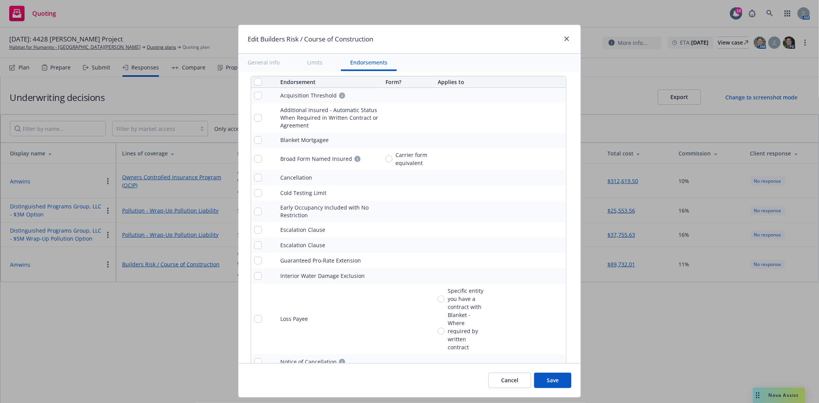
scroll to position [1195, 0]
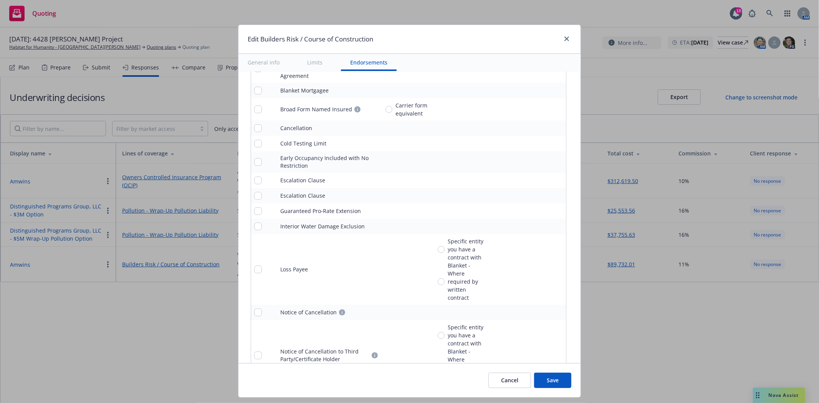
click at [550, 383] on button "Save" at bounding box center [552, 380] width 37 height 15
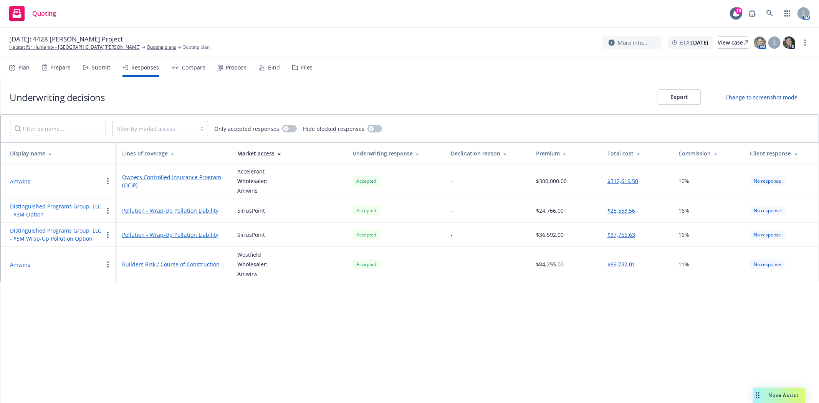
click at [240, 71] on div "Propose" at bounding box center [232, 67] width 29 height 18
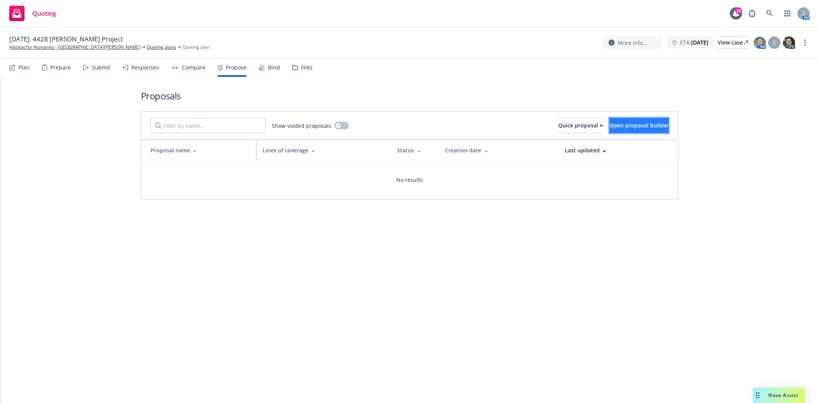
click at [611, 129] on span "Open proposal builder" at bounding box center [640, 125] width 60 height 7
click at [247, 174] on link "more" at bounding box center [248, 178] width 9 height 9
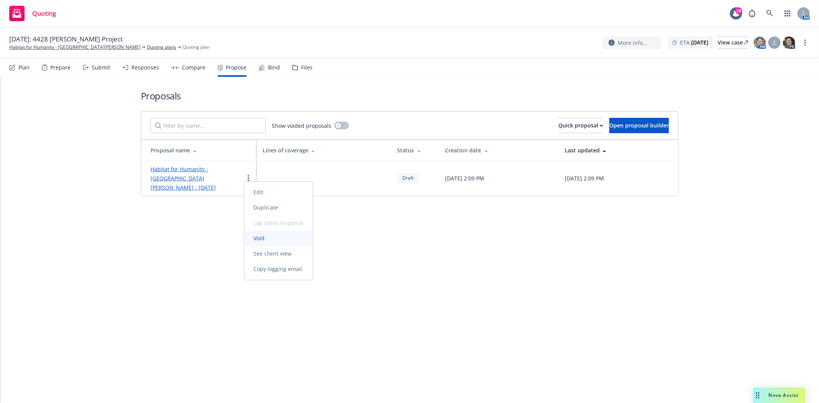
click at [267, 239] on span "Void" at bounding box center [260, 238] width 30 height 7
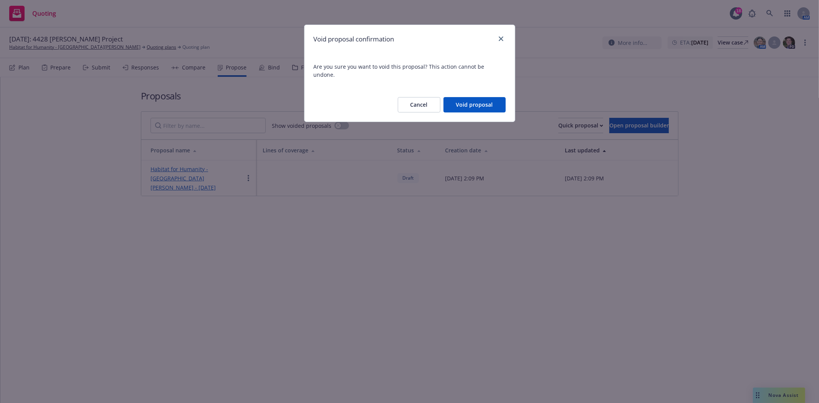
click at [467, 97] on button "Void proposal" at bounding box center [475, 104] width 62 height 15
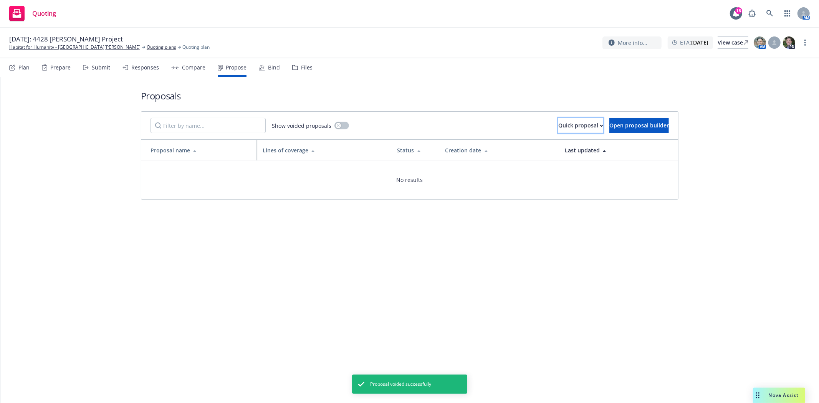
click at [559, 125] on div "Quick proposal" at bounding box center [581, 125] width 45 height 15
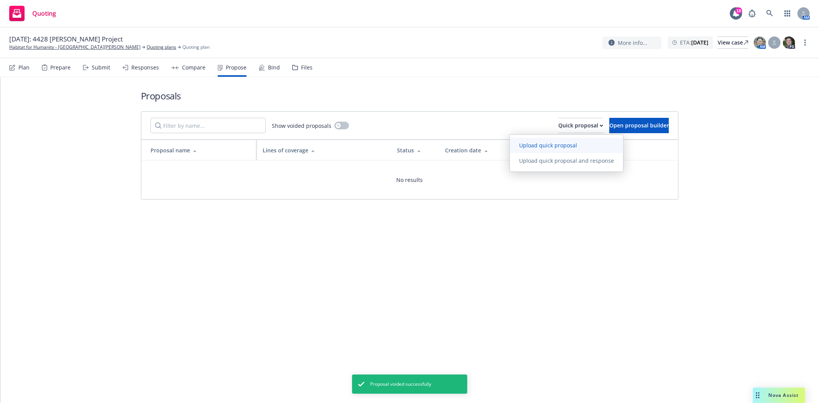
click at [536, 146] on span "Upload quick proposal" at bounding box center [548, 145] width 76 height 7
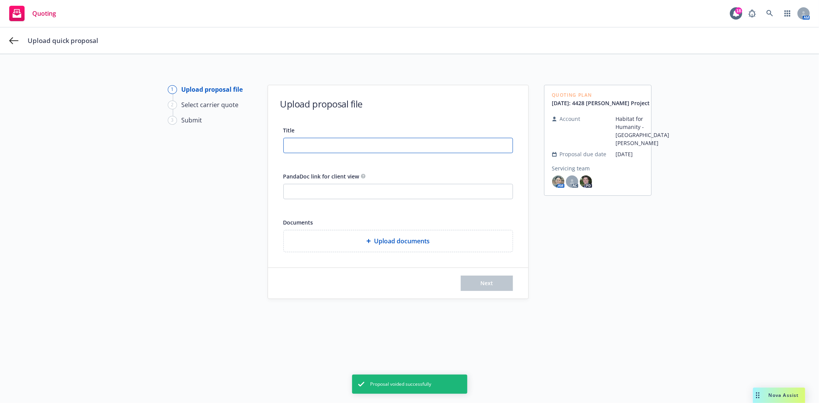
click at [328, 152] on input "Title" at bounding box center [398, 145] width 229 height 15
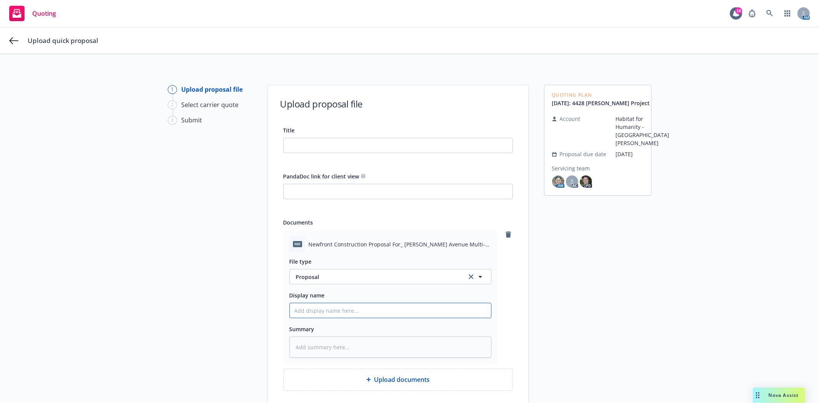
click at [337, 313] on input "Display name" at bounding box center [390, 310] width 201 height 15
click at [328, 303] on div "[PERSON_NAME] Project Proposal" at bounding box center [391, 310] width 202 height 15
click at [322, 315] on input "[PERSON_NAME] Project Proposal" at bounding box center [390, 310] width 201 height 15
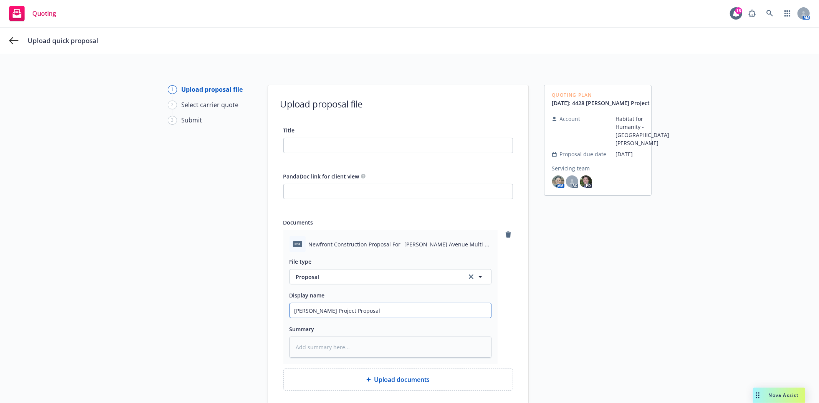
click at [322, 315] on input "[PERSON_NAME] Project Proposal" at bounding box center [390, 310] width 201 height 15
click at [306, 147] on input "Title" at bounding box center [398, 145] width 229 height 15
paste input "[PERSON_NAME] Project Proposal"
click at [530, 302] on div "1 Upload proposal file 2 Select carrier quote 3 Submit Upload proposal file Tit…" at bounding box center [409, 261] width 801 height 353
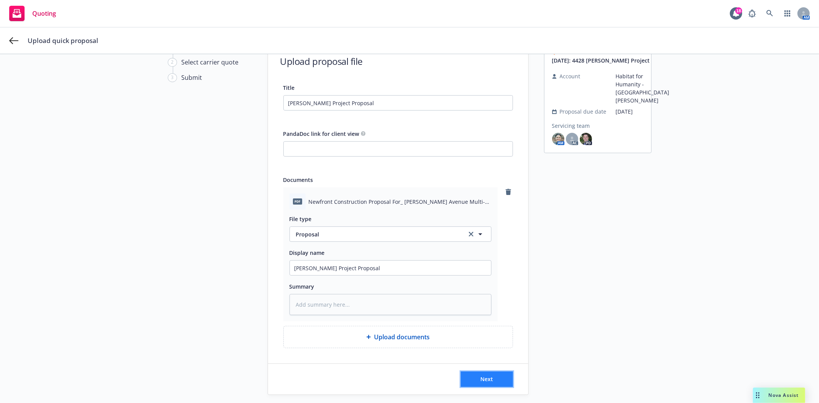
click at [482, 374] on button "Next" at bounding box center [487, 379] width 52 height 15
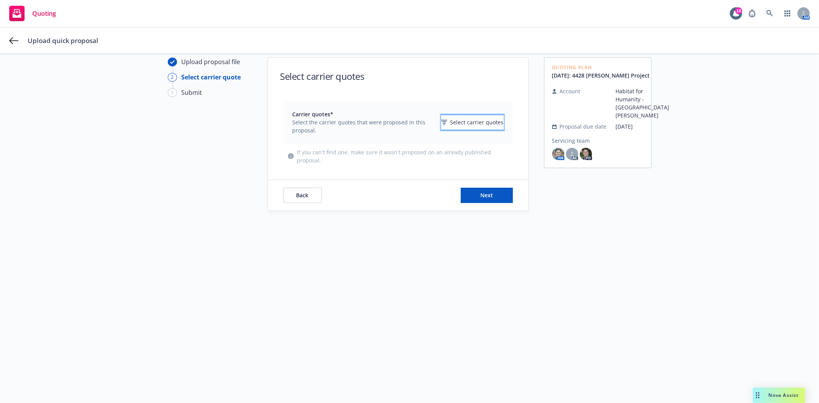
click at [441, 124] on icon "button" at bounding box center [444, 122] width 6 height 5
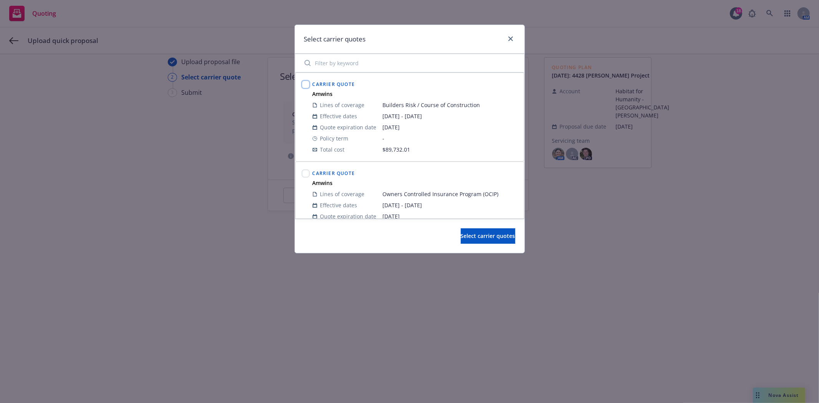
click at [305, 85] on input "checkbox" at bounding box center [306, 85] width 8 height 8
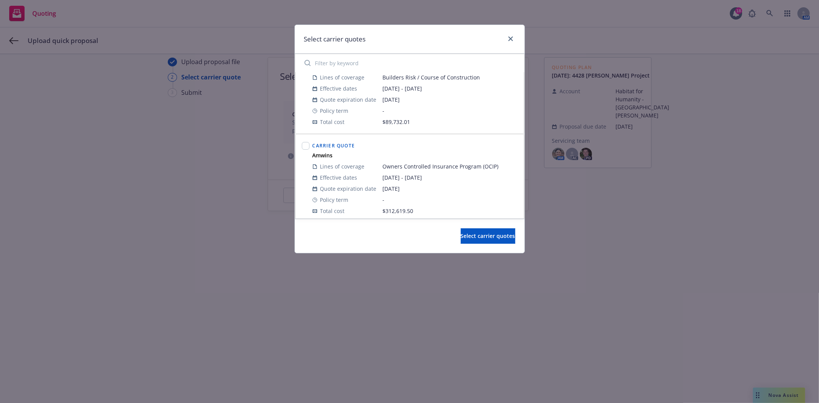
scroll to position [43, 0]
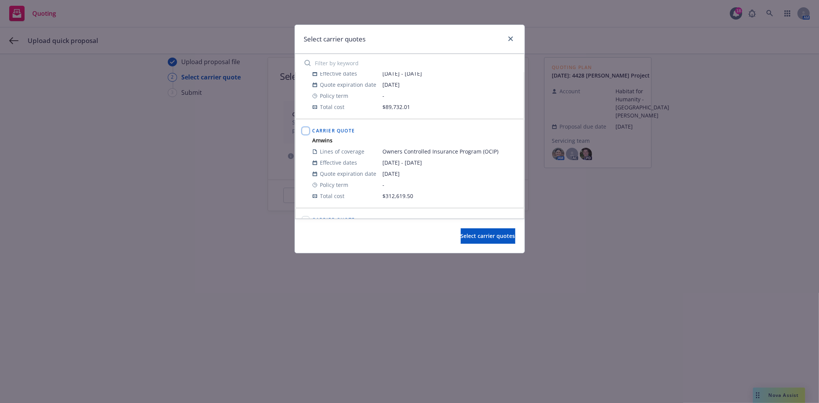
click at [305, 132] on input "checkbox" at bounding box center [306, 131] width 8 height 8
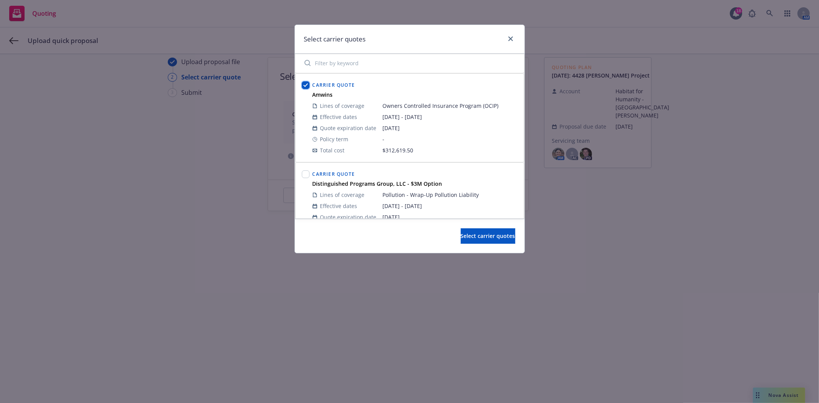
scroll to position [128, 0]
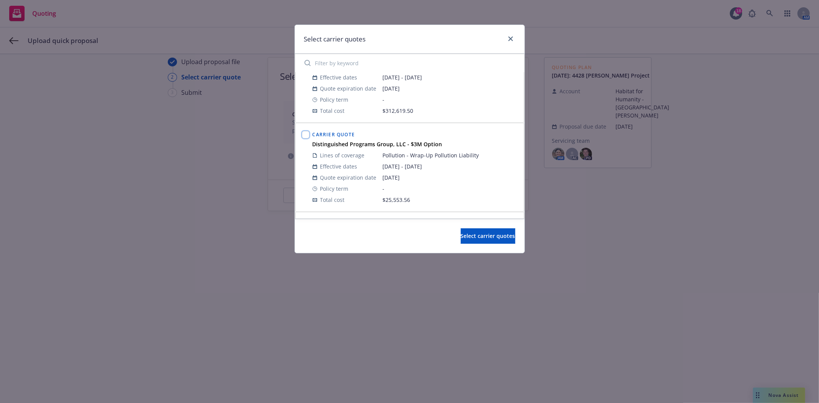
click at [305, 132] on input "checkbox" at bounding box center [306, 135] width 8 height 8
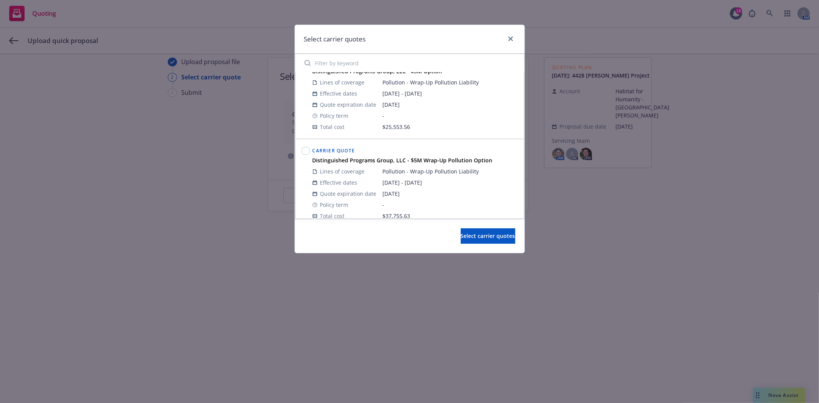
scroll to position [211, 0]
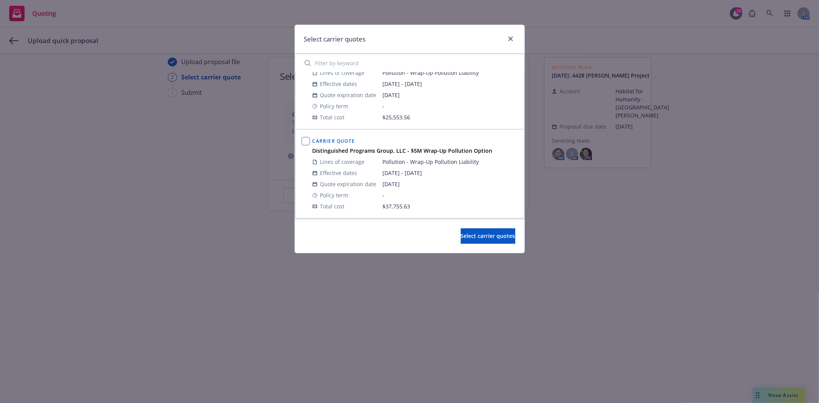
click at [303, 139] on input "checkbox" at bounding box center [306, 142] width 8 height 8
click at [466, 240] on span "Select carrier quotes" at bounding box center [488, 235] width 55 height 7
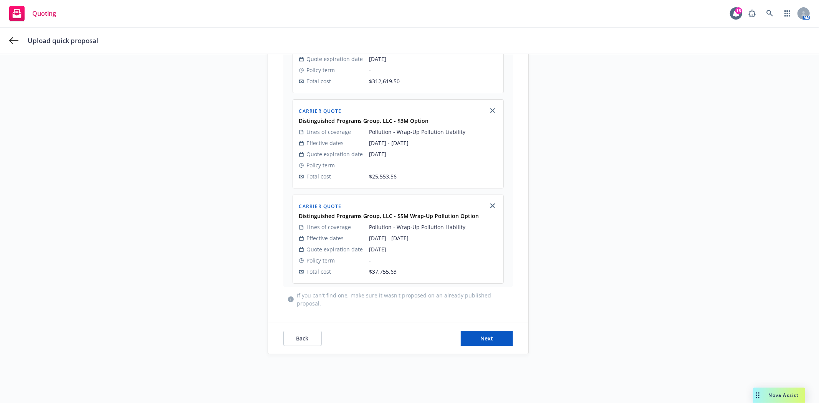
scroll to position [266, 0]
click at [470, 332] on button "Next" at bounding box center [487, 338] width 52 height 15
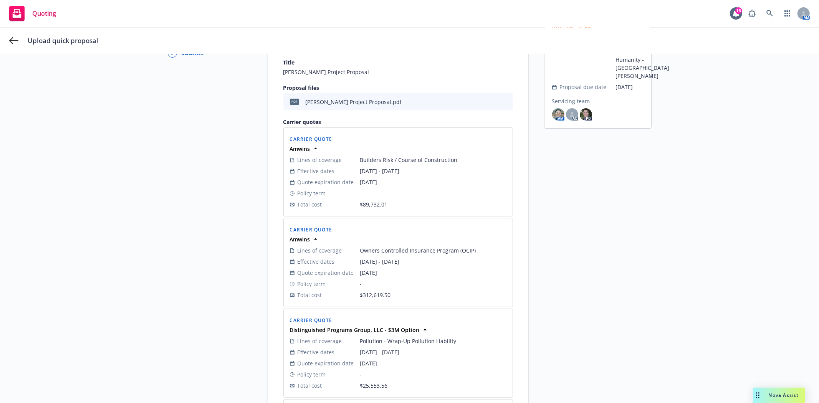
scroll to position [249, 0]
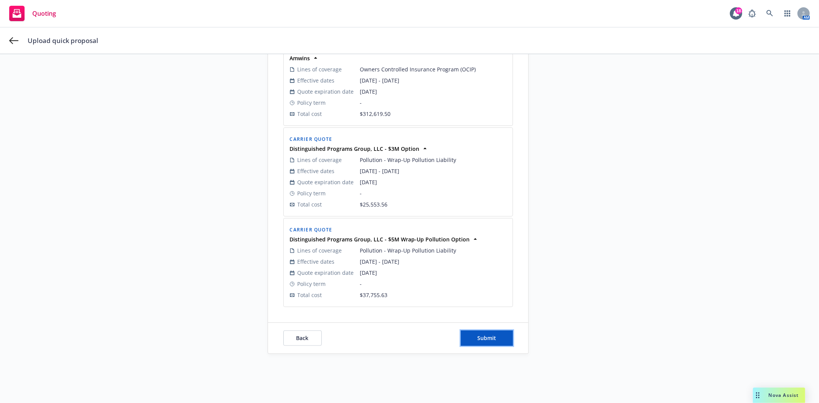
click at [470, 332] on button "Submit" at bounding box center [487, 338] width 52 height 15
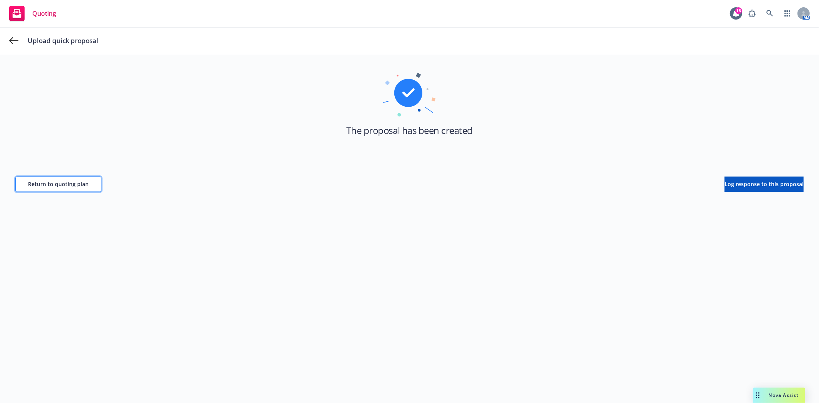
click at [51, 179] on button "Return to quoting plan" at bounding box center [58, 184] width 86 height 15
